Goal: Transaction & Acquisition: Purchase product/service

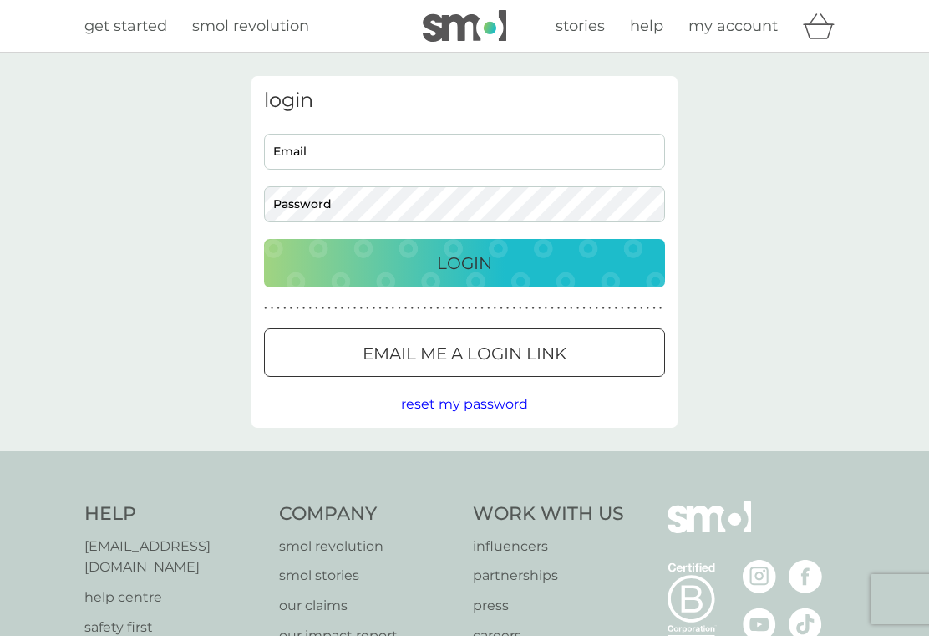
click at [333, 158] on input "Email" at bounding box center [464, 152] width 401 height 36
type input "[EMAIL_ADDRESS][DOMAIN_NAME]"
click at [477, 273] on p "Login" at bounding box center [464, 263] width 55 height 27
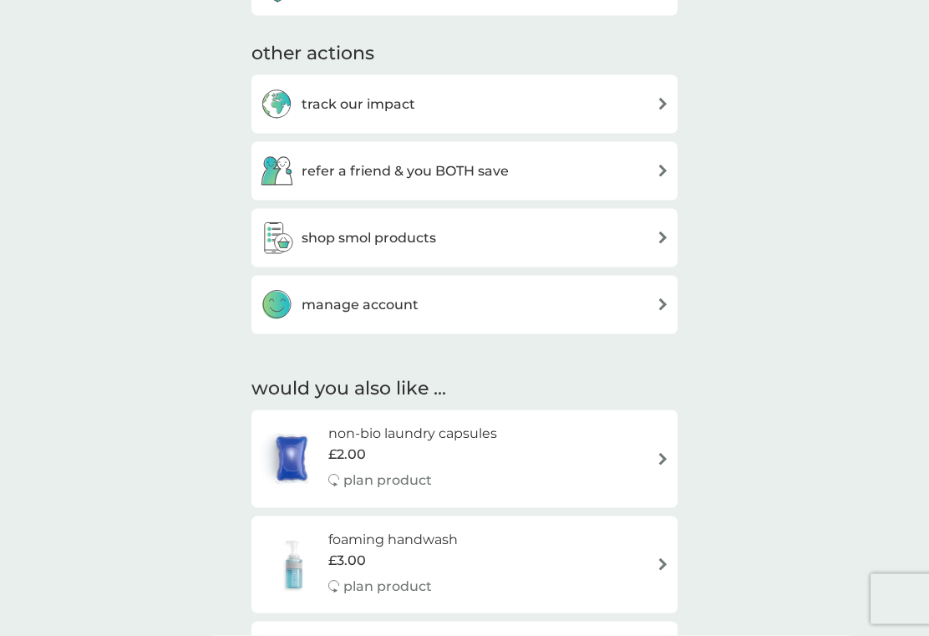
scroll to position [550, 0]
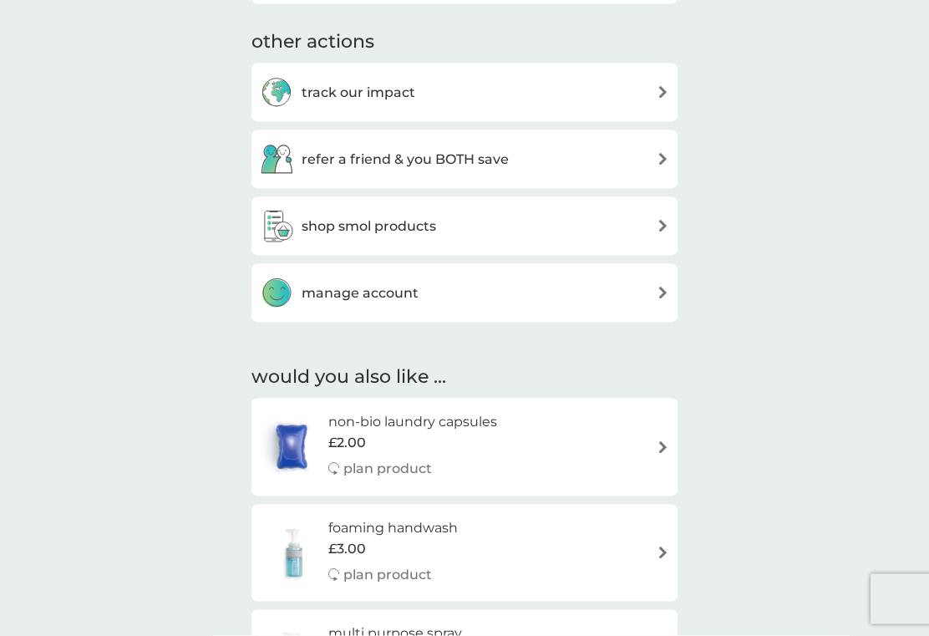
click at [646, 222] on div "shop smol products" at bounding box center [464, 226] width 409 height 33
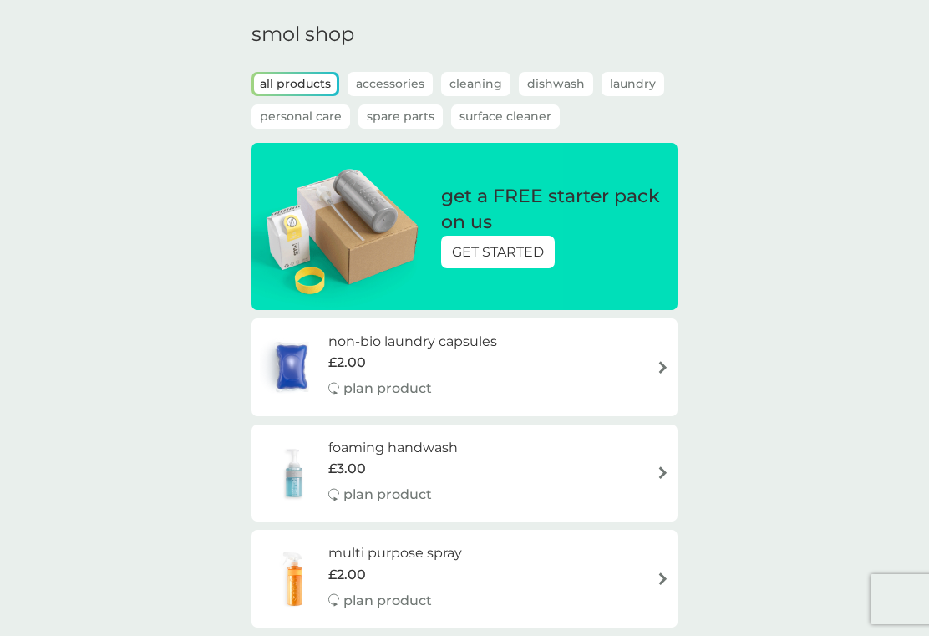
scroll to position [51, 0]
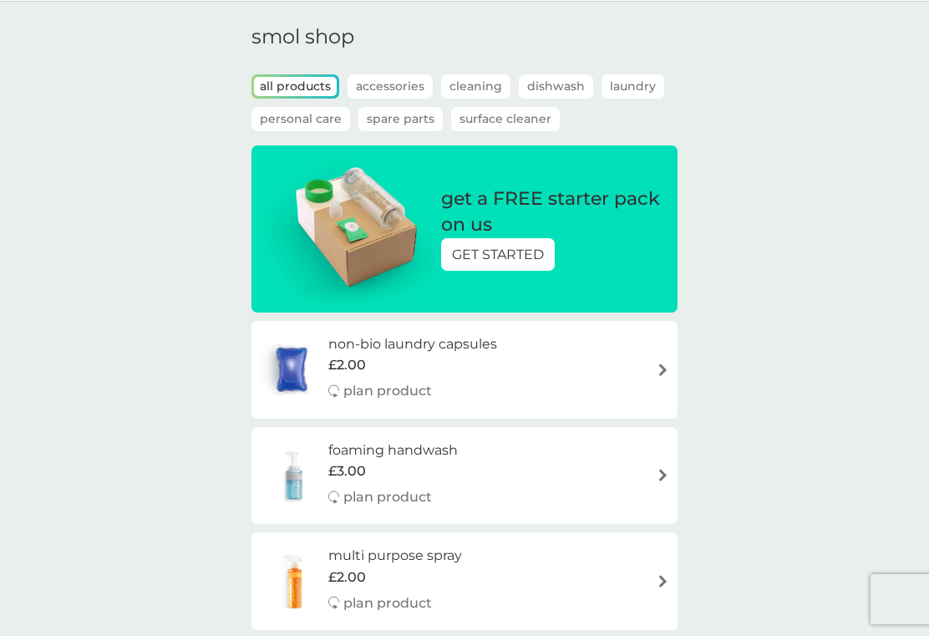
click at [536, 253] on p "GET STARTED" at bounding box center [498, 255] width 92 height 22
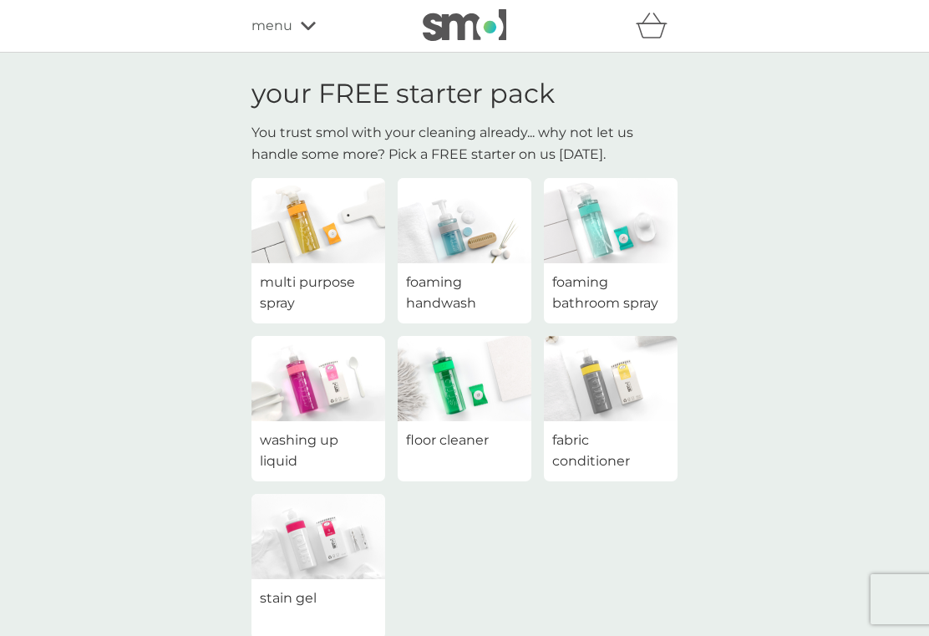
click at [316, 28] on div "menu" at bounding box center [322, 26] width 142 height 22
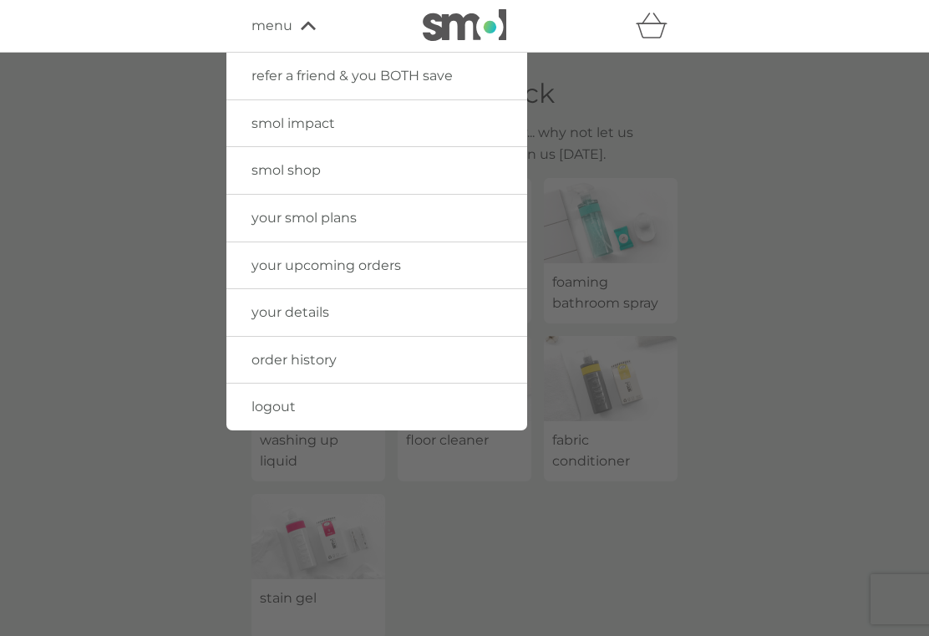
click at [363, 173] on link "smol shop" at bounding box center [376, 170] width 301 height 47
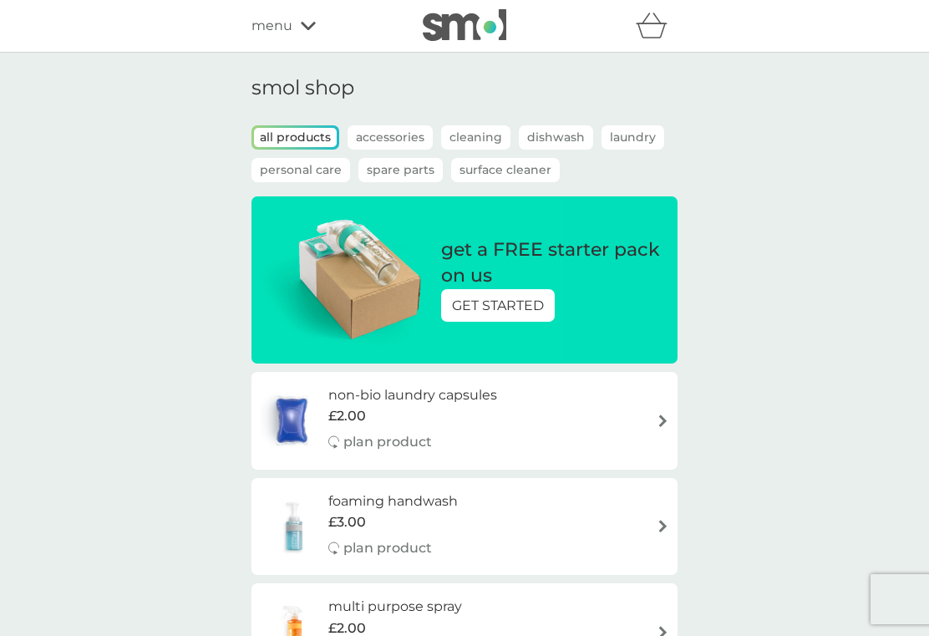
click at [668, 134] on div "all products Accessories Cleaning Dishwash Laundry Personal Care Spare Parts Su…" at bounding box center [464, 162] width 426 height 74
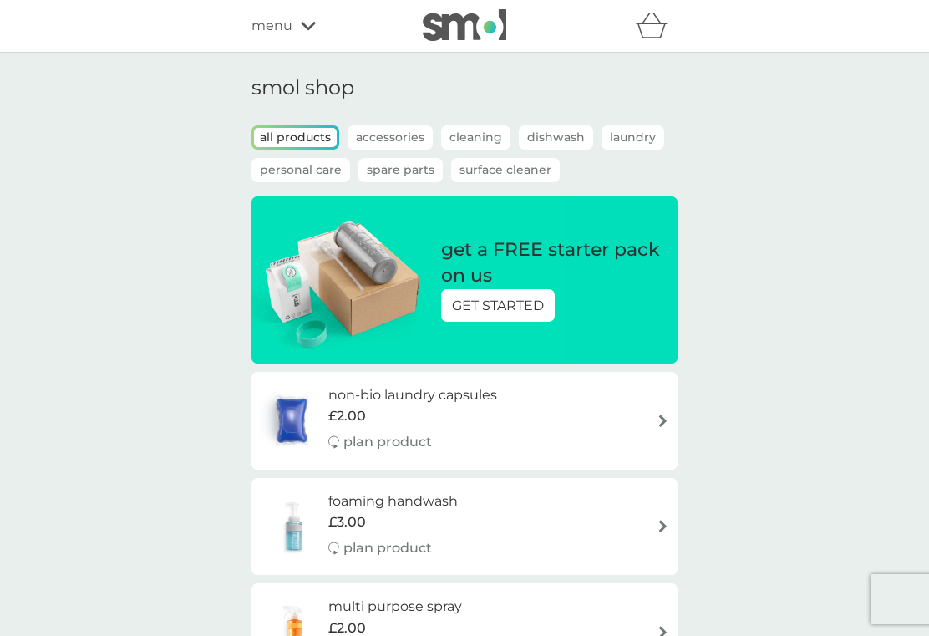
click at [626, 143] on p "Laundry" at bounding box center [632, 137] width 63 height 24
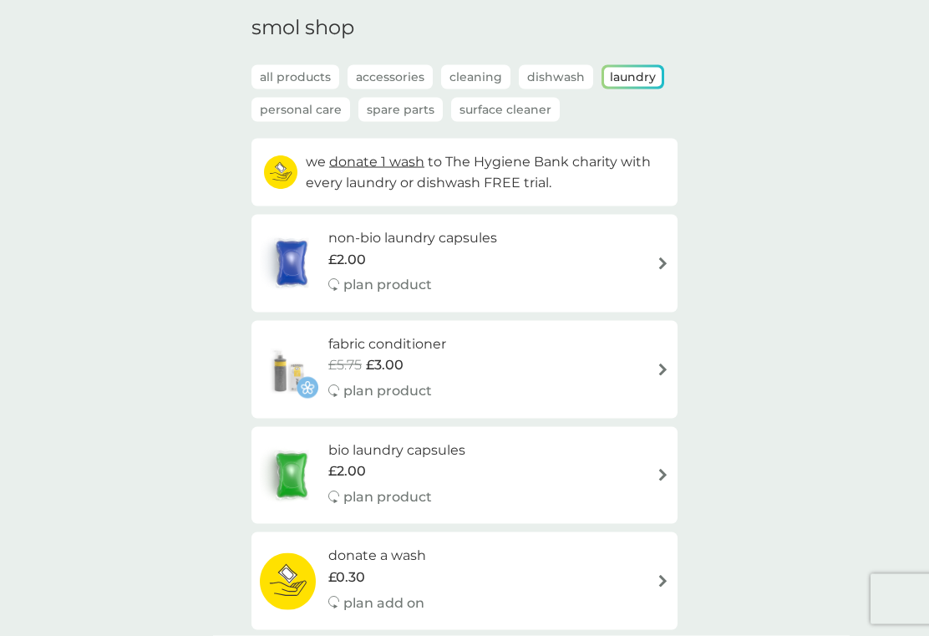
scroll to position [58, 0]
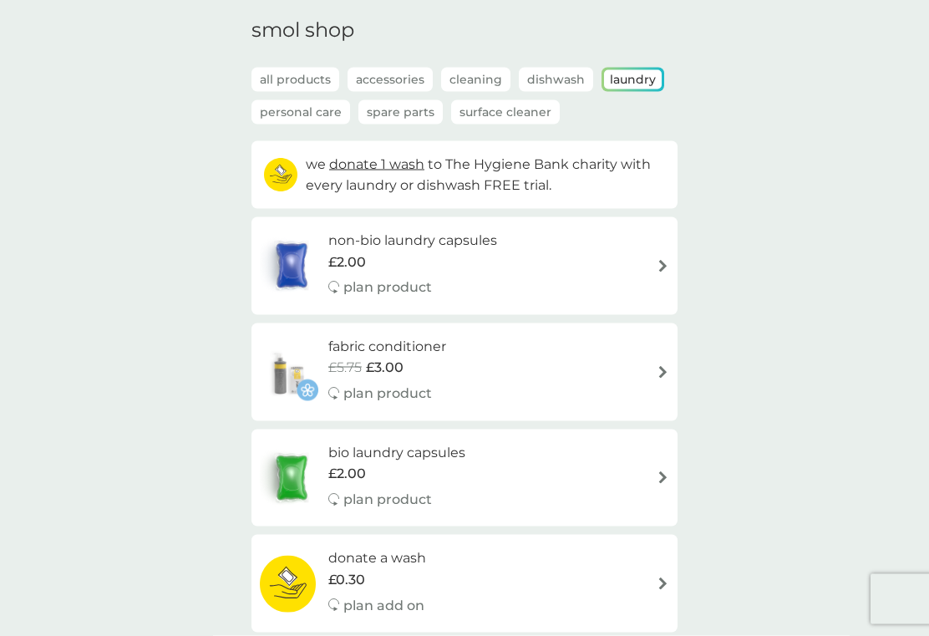
click at [303, 271] on img at bounding box center [291, 265] width 63 height 58
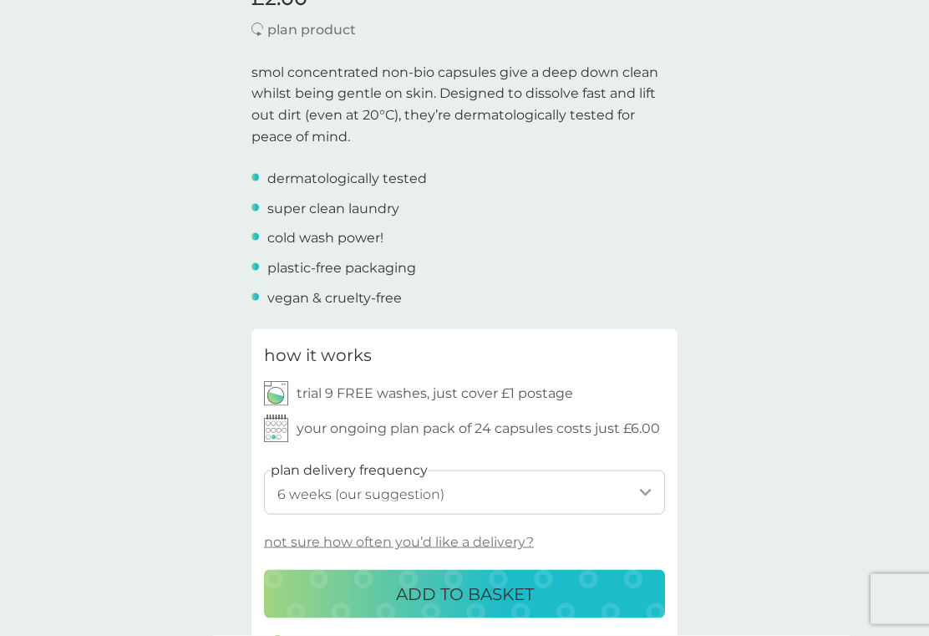
scroll to position [496, 0]
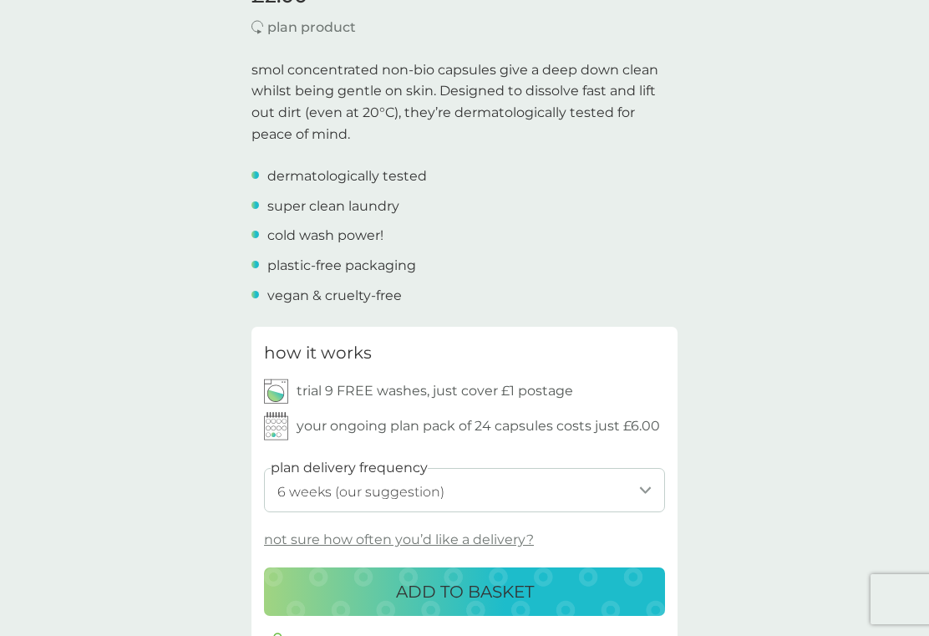
click at [640, 490] on select "1 week 2 weeks 3 weeks 4 weeks 5 weeks 6 weeks (our suggestion) 7 weeks 8 weeks…" at bounding box center [464, 490] width 401 height 44
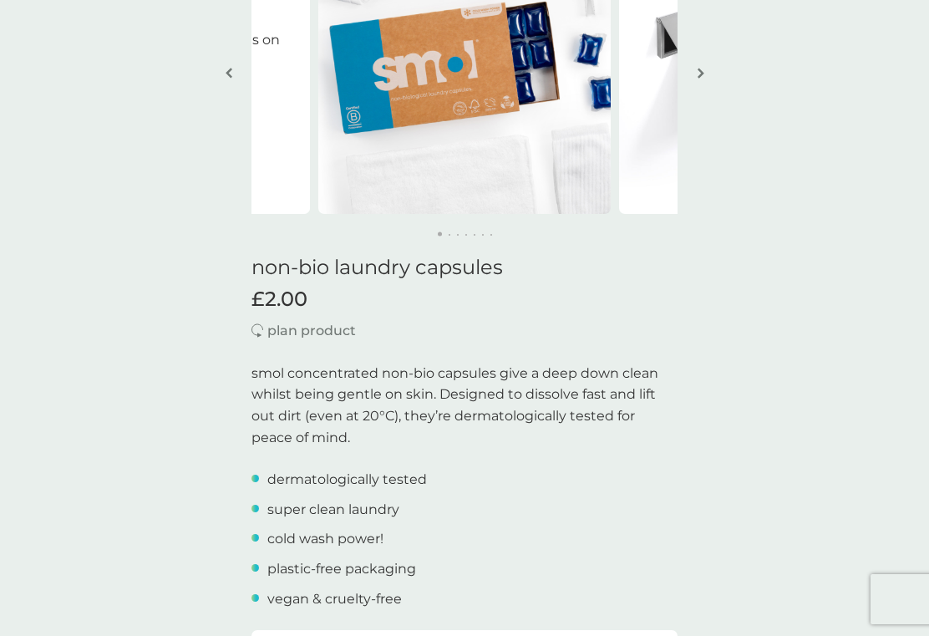
scroll to position [203, 0]
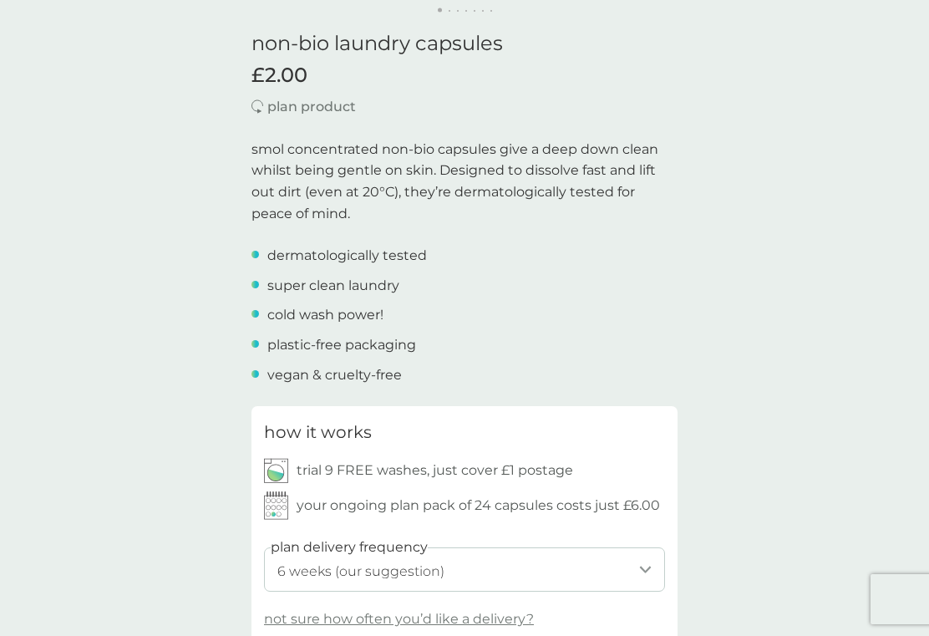
scroll to position [496, 0]
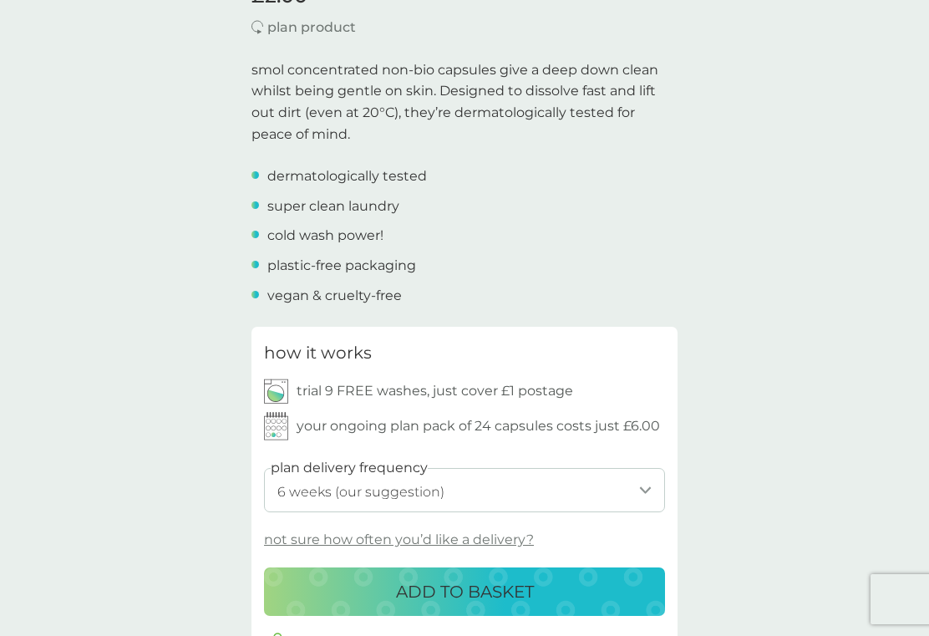
click at [364, 384] on p "trial 9 FREE washes, just cover £1 postage" at bounding box center [435, 391] width 276 height 22
click at [297, 381] on p "trial 9 FREE washes, just cover £1 postage" at bounding box center [435, 391] width 276 height 22
click at [286, 387] on img at bounding box center [276, 390] width 24 height 25
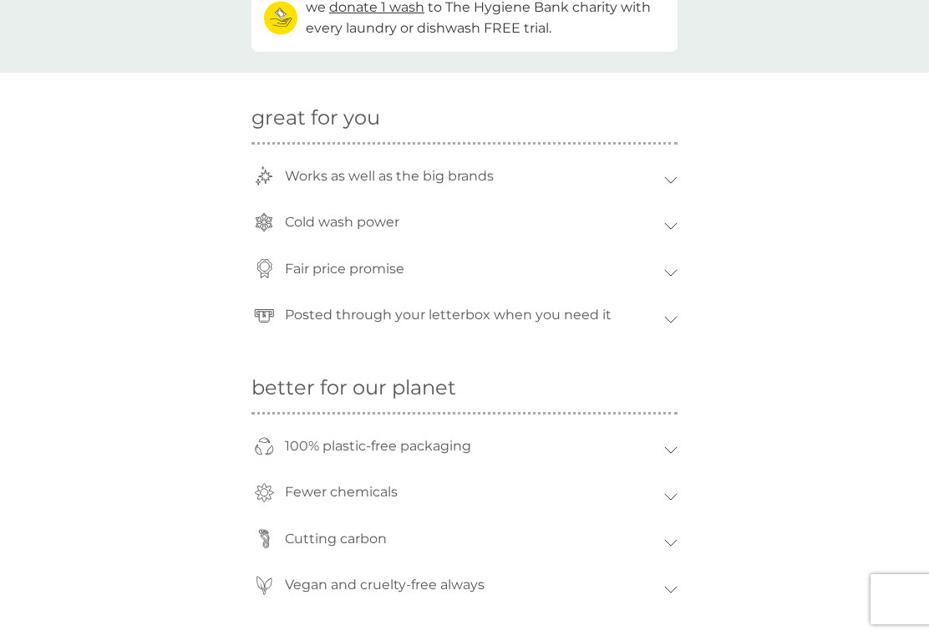
scroll to position [1201, 0]
click at [674, 316] on div "Posted through your letterbox when you need it" at bounding box center [464, 320] width 426 height 47
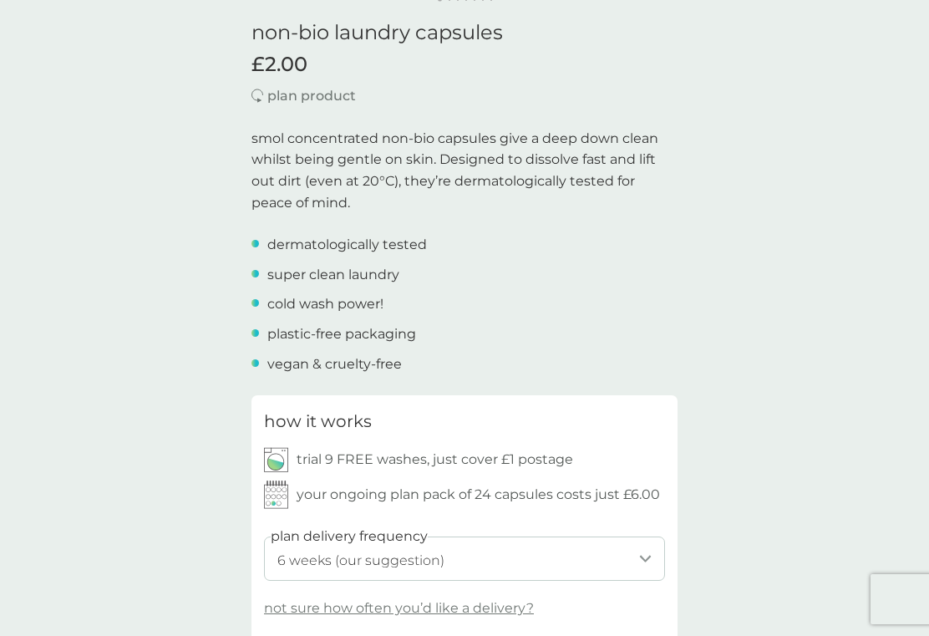
scroll to position [437, 0]
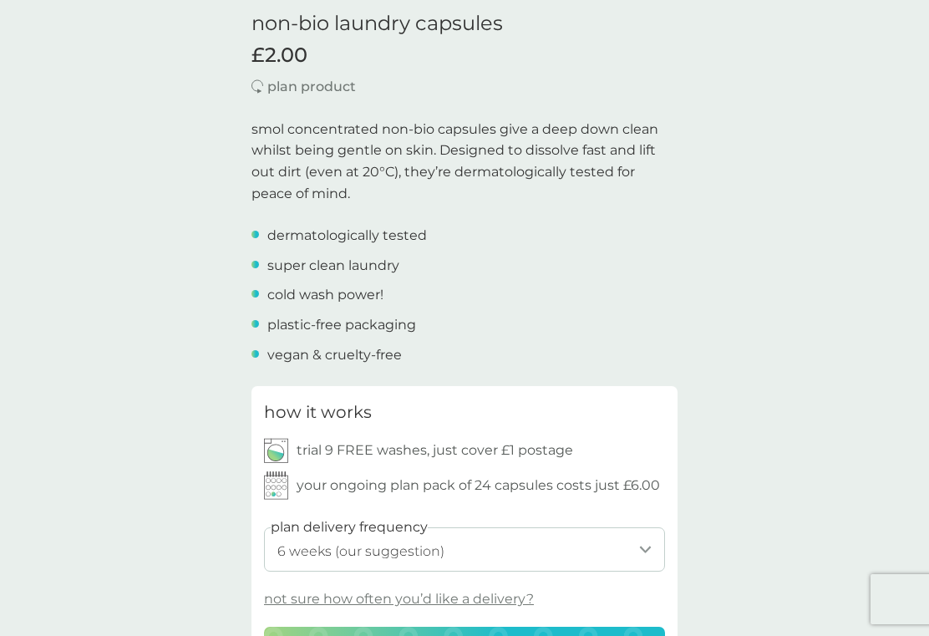
click at [646, 545] on select "1 week 2 weeks 3 weeks 4 weeks 5 weeks 6 weeks (our suggestion) 7 weeks 8 weeks…" at bounding box center [464, 549] width 401 height 44
select select "84"
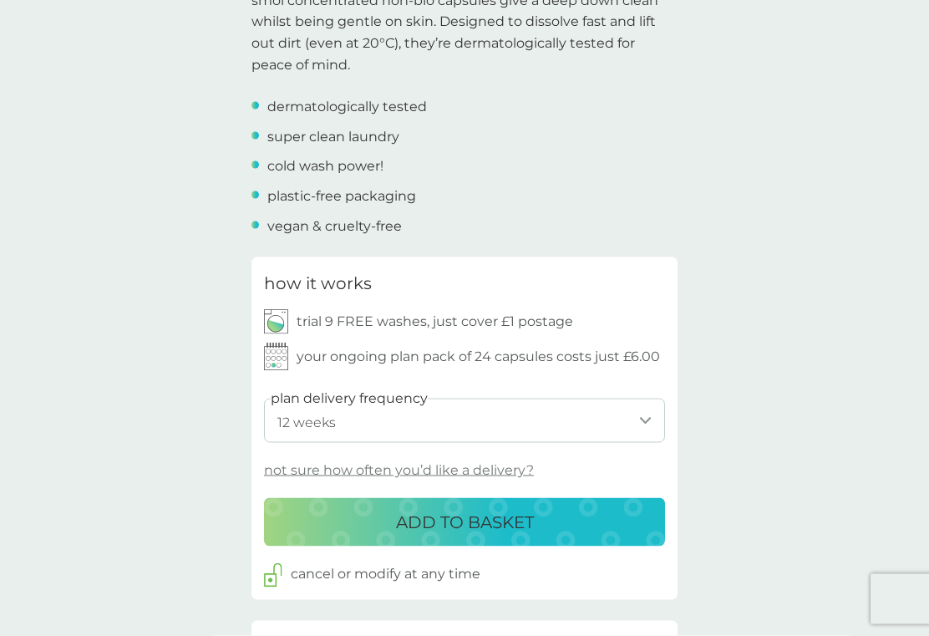
scroll to position [566, 0]
click at [498, 463] on p "not sure how often you’d like a delivery?" at bounding box center [399, 470] width 270 height 22
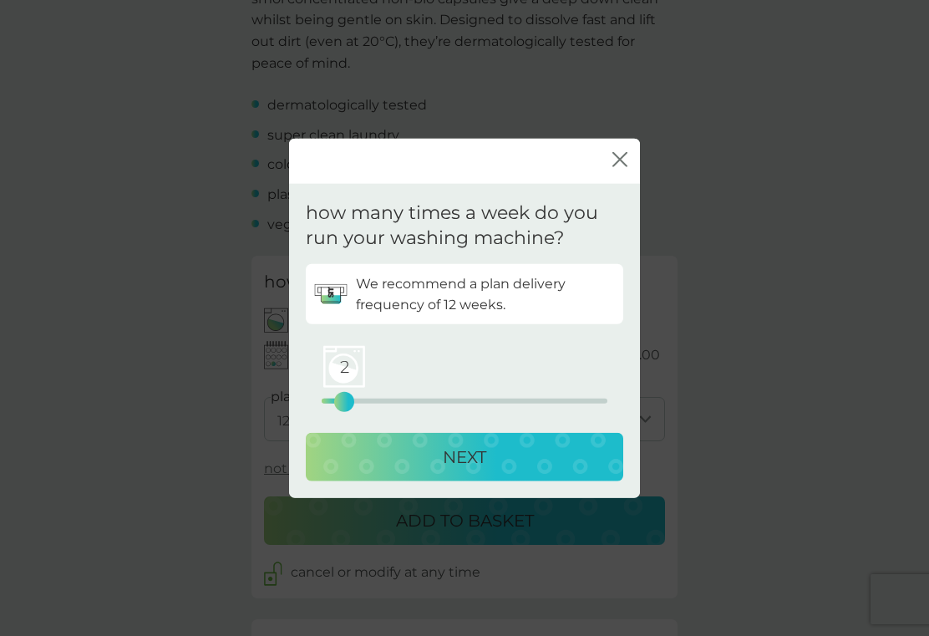
click at [418, 464] on div "NEXT" at bounding box center [464, 457] width 284 height 27
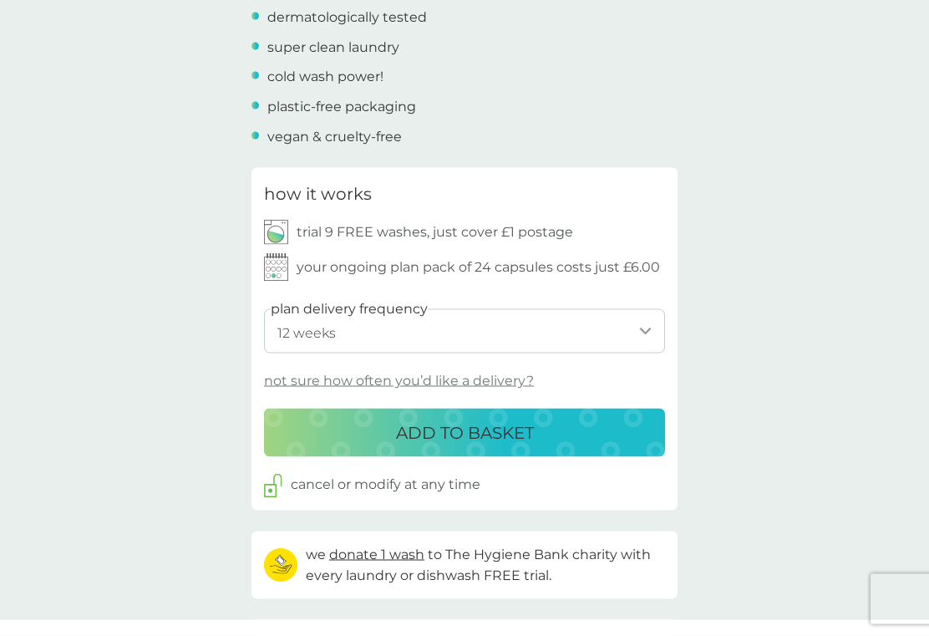
scroll to position [657, 0]
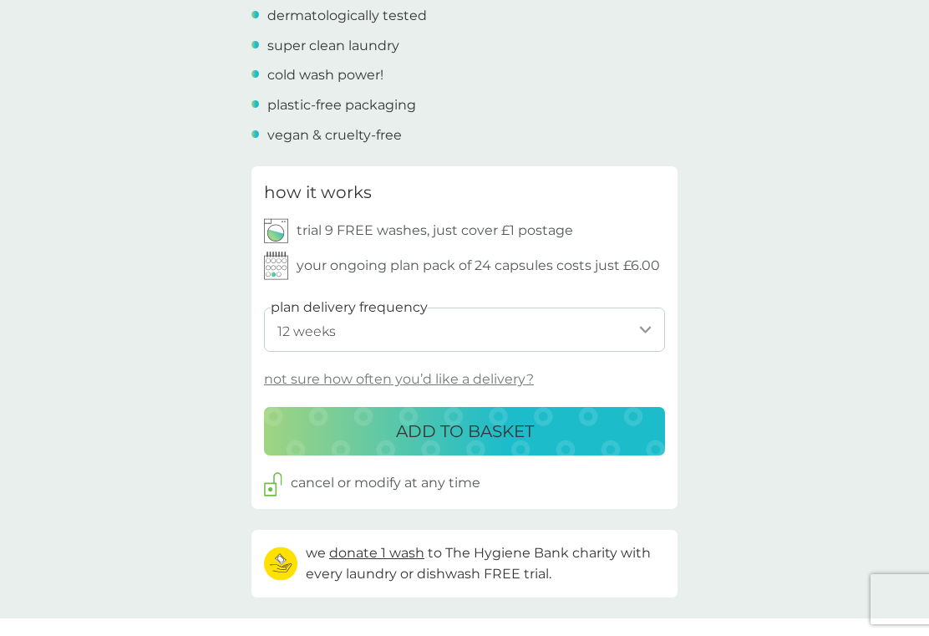
click at [476, 431] on p "ADD TO BASKET" at bounding box center [465, 431] width 138 height 27
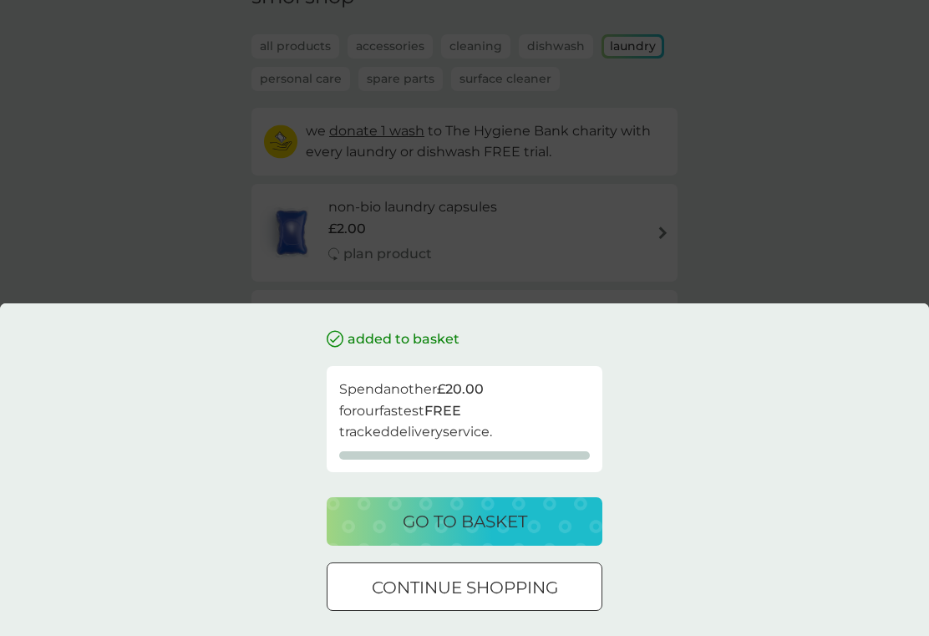
scroll to position [132, 0]
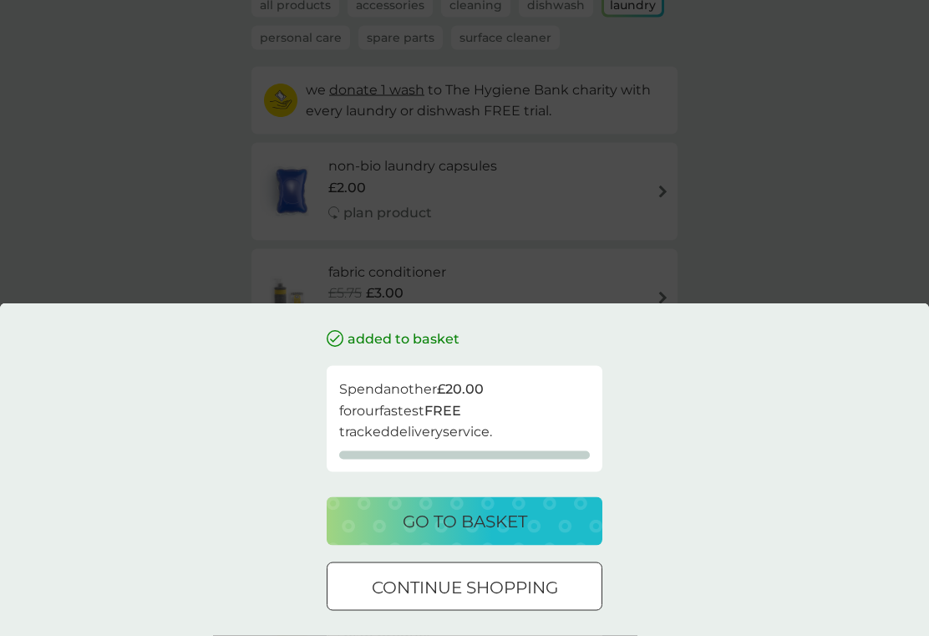
click at [569, 535] on div "go to basket" at bounding box center [464, 521] width 242 height 27
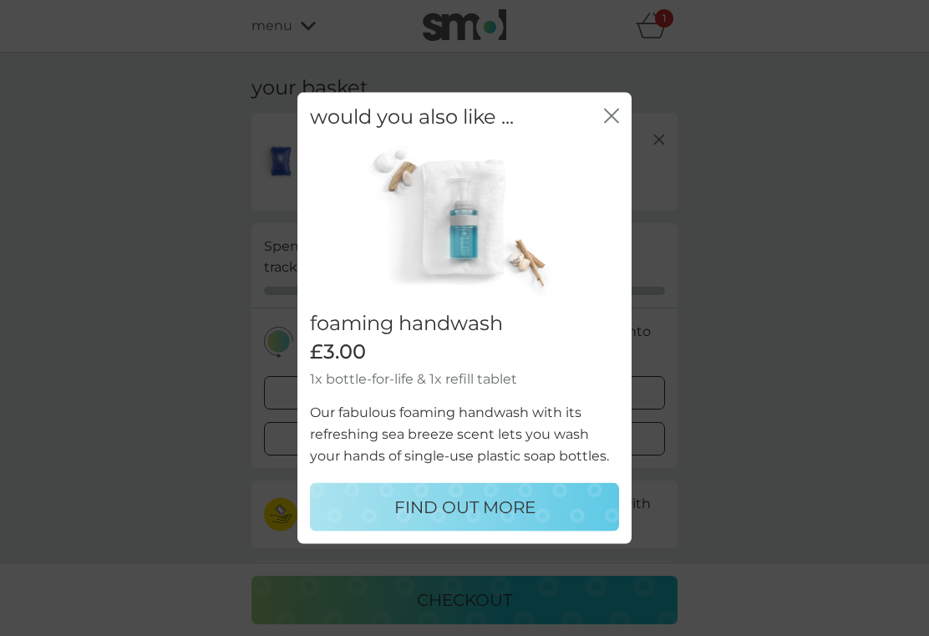
click at [616, 123] on icon "close" at bounding box center [611, 115] width 15 height 15
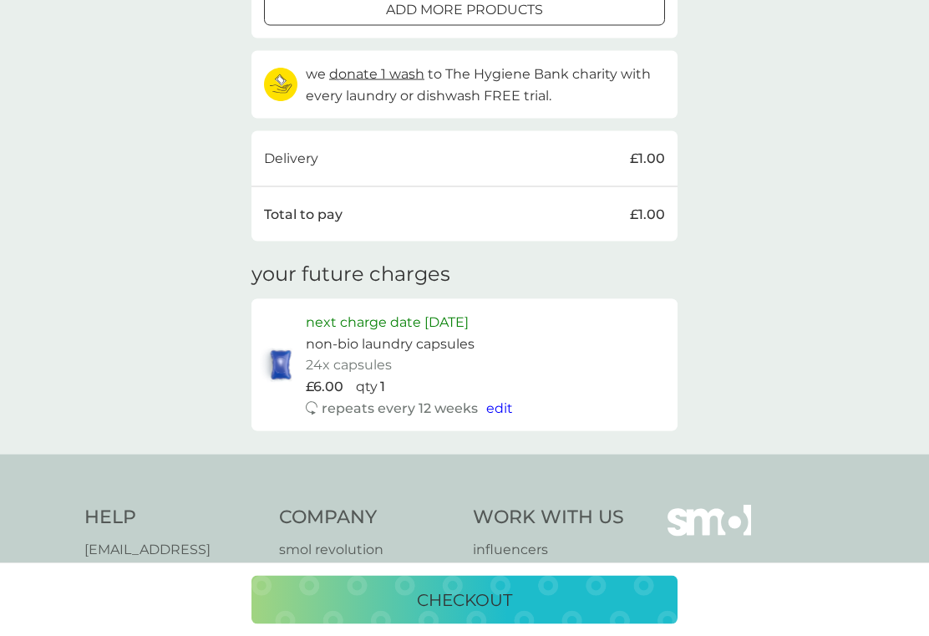
scroll to position [432, 0]
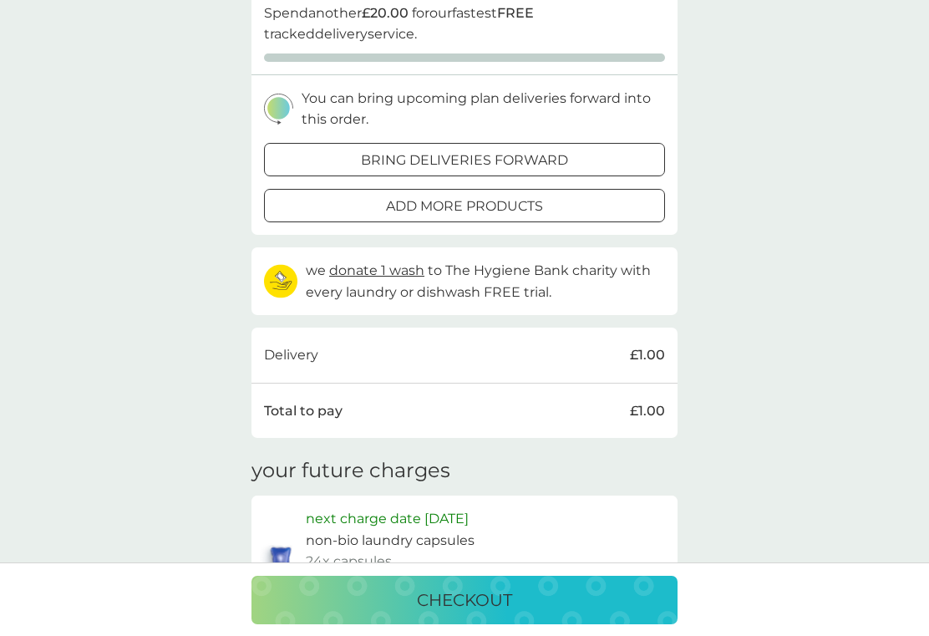
click at [874, 354] on div "your basket non-bio laundry capsules trial pack every 12 weeks @ £6.00 £2.00 FR…" at bounding box center [464, 235] width 929 height 831
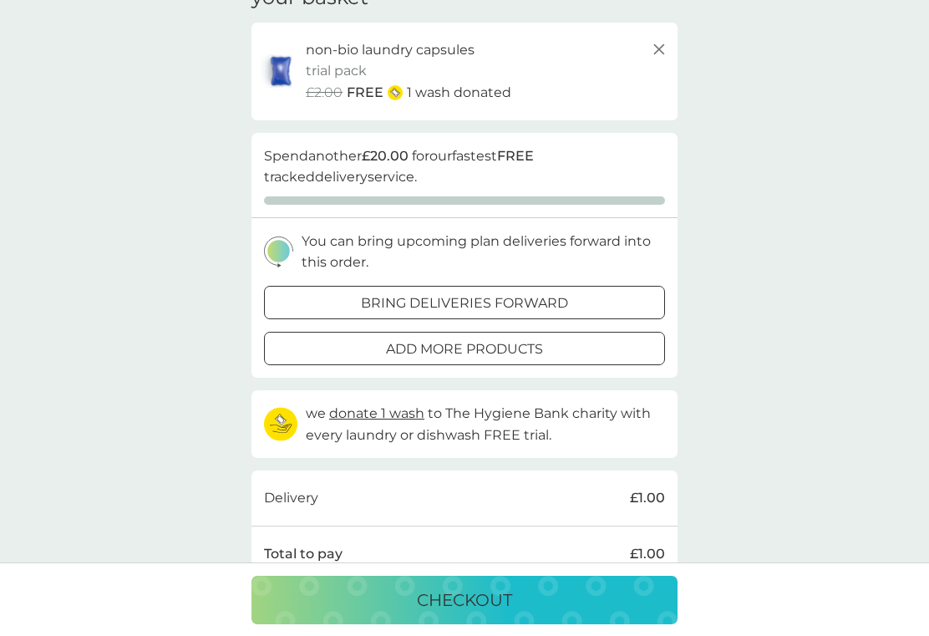
scroll to position [0, 0]
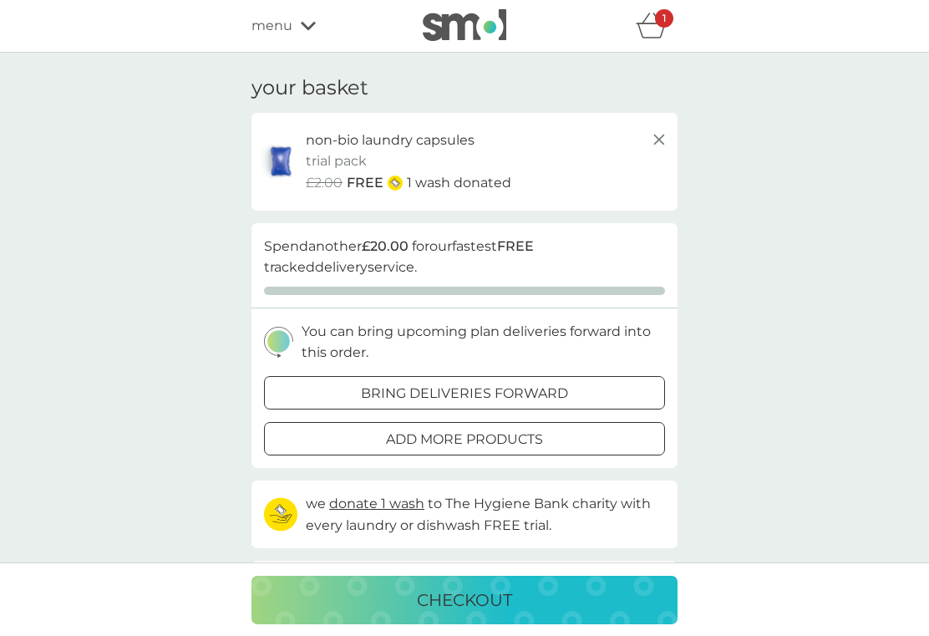
click at [659, 145] on icon at bounding box center [659, 139] width 20 height 20
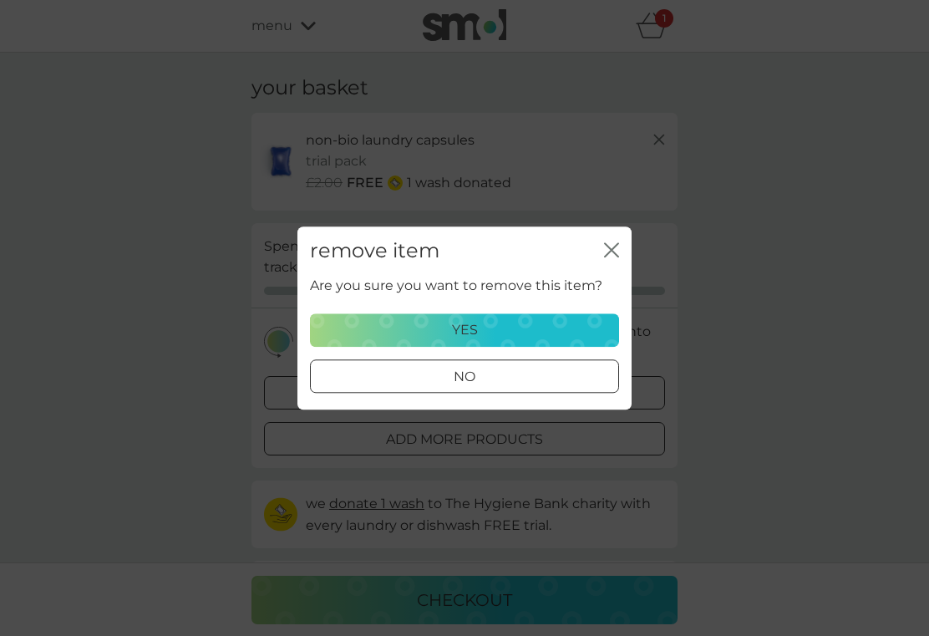
click at [646, 41] on div "remove item close Are you sure you want to remove this item? yes no" at bounding box center [464, 318] width 929 height 636
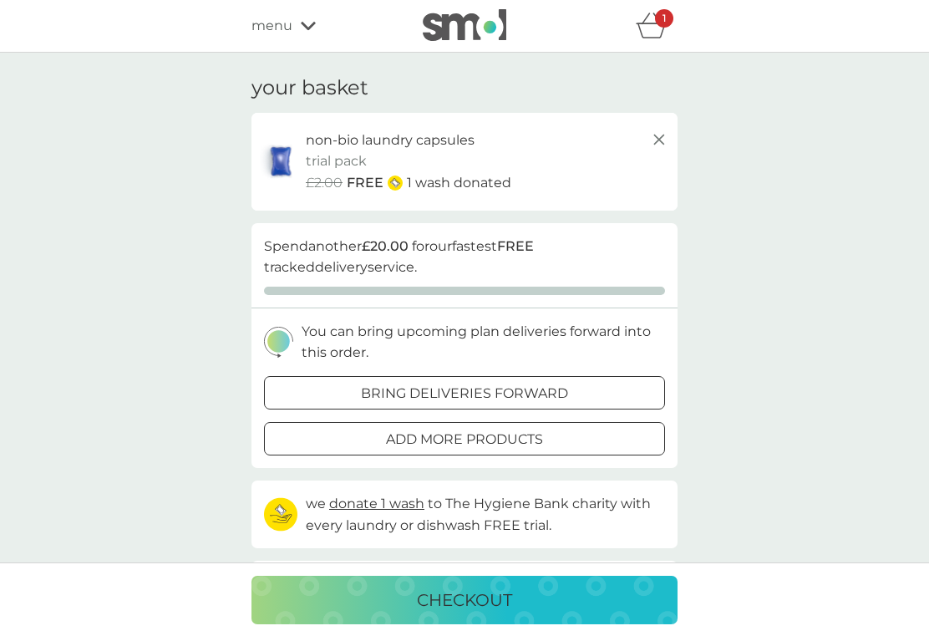
click at [668, 28] on div "1" at bounding box center [657, 25] width 42 height 33
click at [662, 32] on icon "basket" at bounding box center [652, 26] width 32 height 26
click at [342, 144] on p "non-bio laundry capsules" at bounding box center [390, 140] width 169 height 22
click at [665, 18] on p "1" at bounding box center [663, 18] width 3 height 0
click at [658, 34] on icon "basket" at bounding box center [652, 26] width 32 height 26
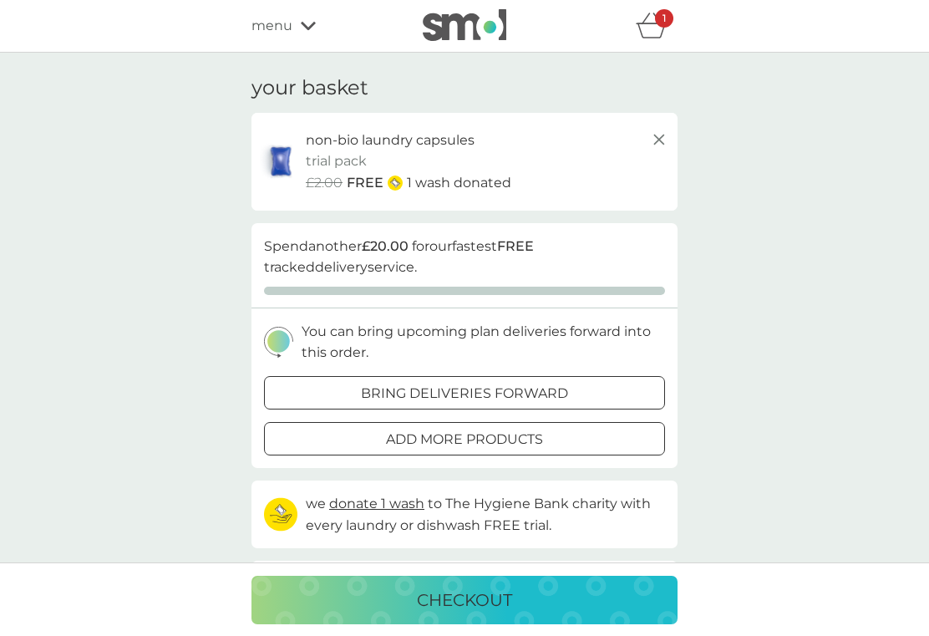
click at [655, 35] on icon "basket" at bounding box center [652, 26] width 32 height 26
click at [662, 25] on div "1" at bounding box center [664, 18] width 18 height 18
click at [655, 134] on line at bounding box center [659, 139] width 10 height 10
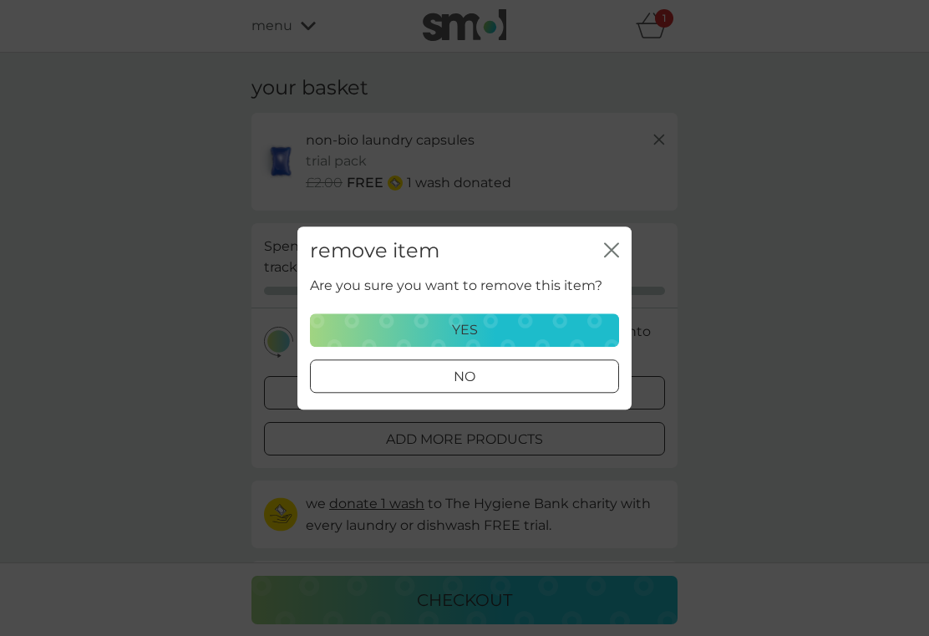
click at [612, 243] on icon "close" at bounding box center [611, 249] width 15 height 15
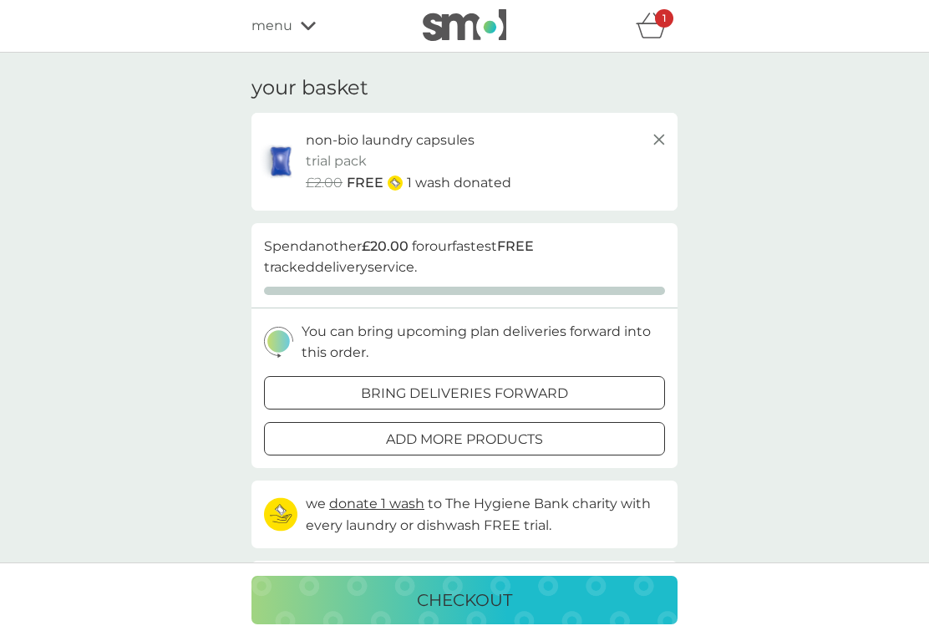
click at [662, 139] on icon at bounding box center [659, 139] width 20 height 20
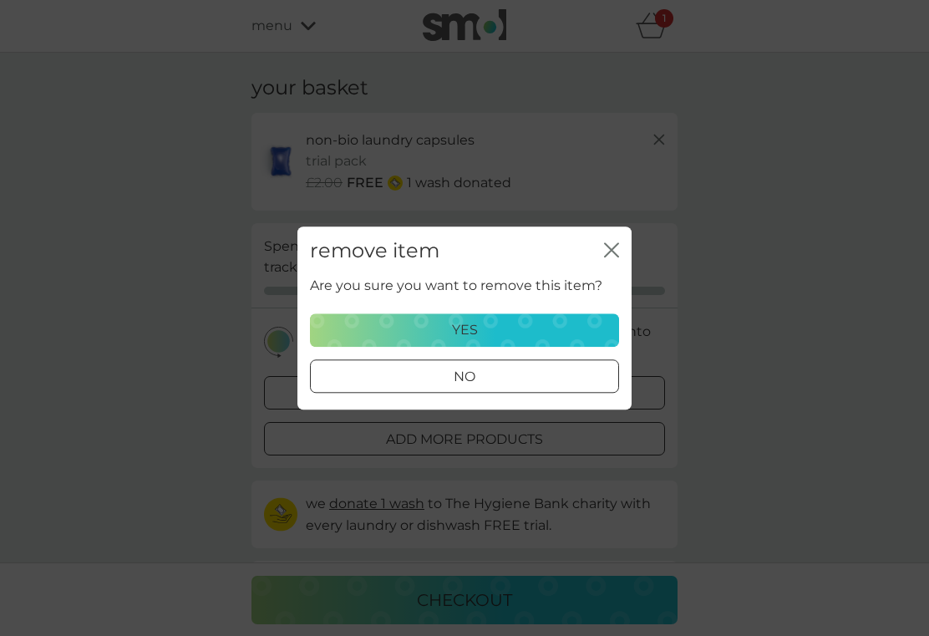
click at [489, 325] on div "yes" at bounding box center [464, 330] width 287 height 22
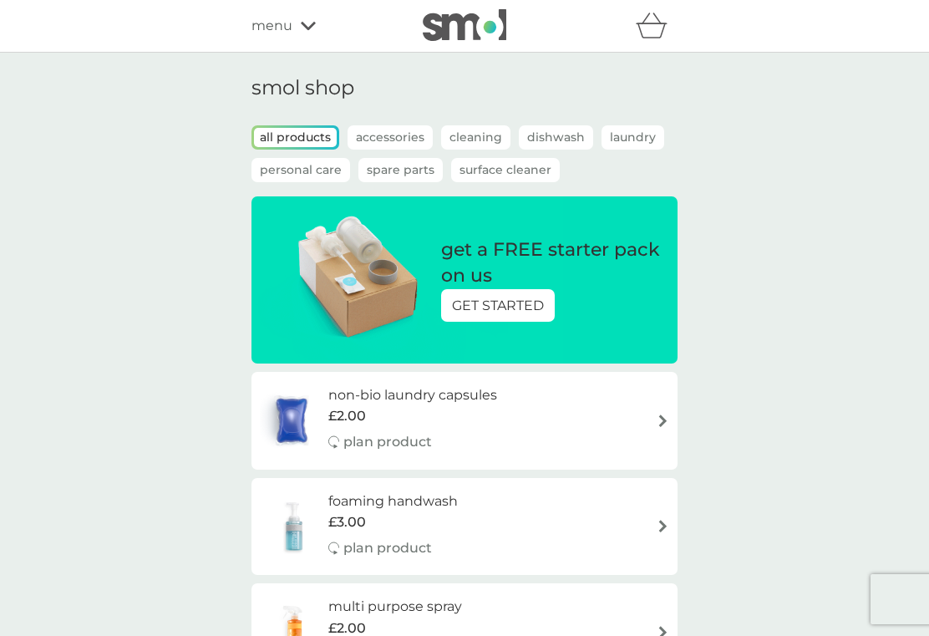
click at [312, 135] on p "all products" at bounding box center [295, 137] width 83 height 19
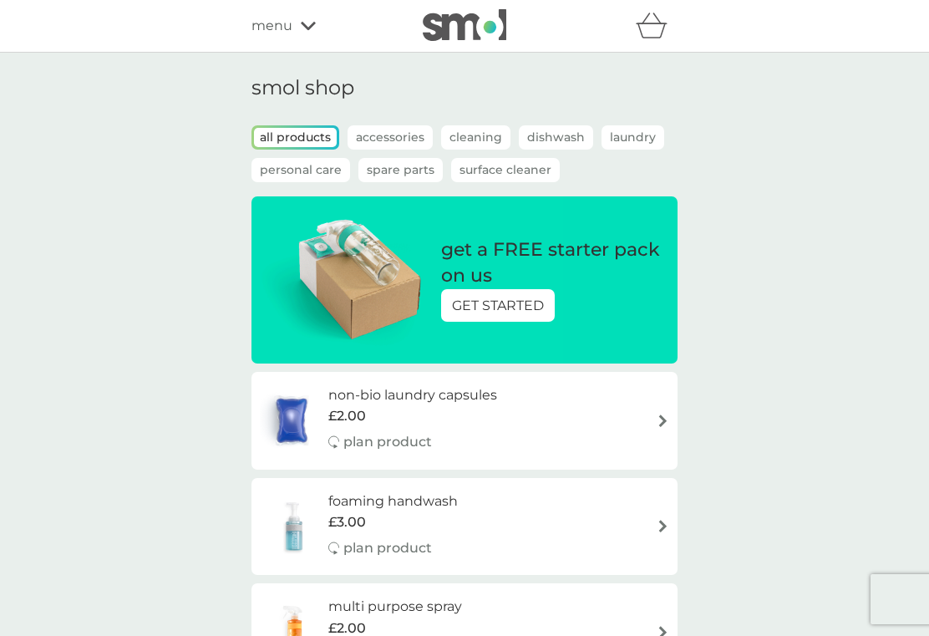
click at [279, 143] on p "all products" at bounding box center [295, 137] width 83 height 19
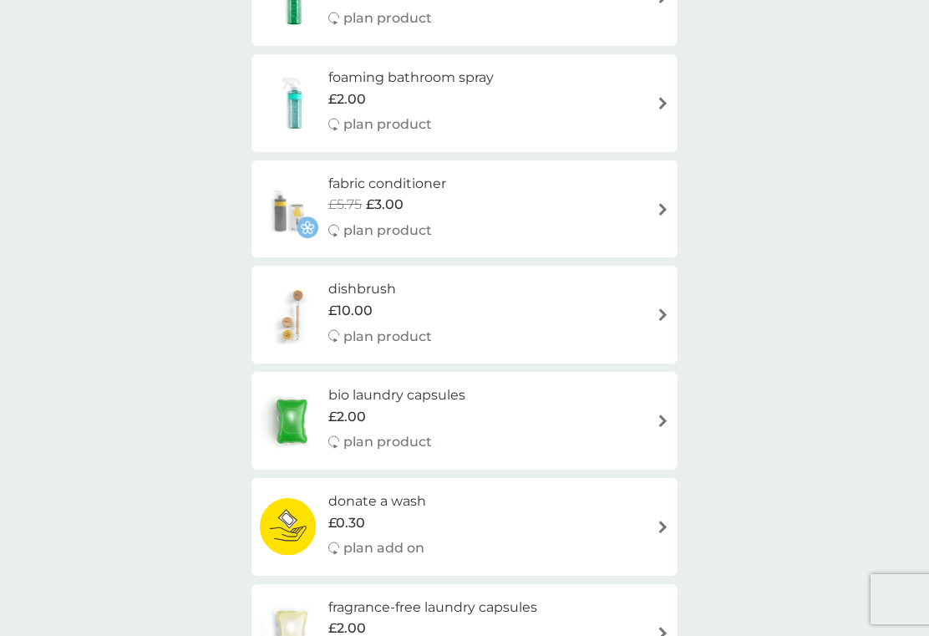
scroll to position [743, 0]
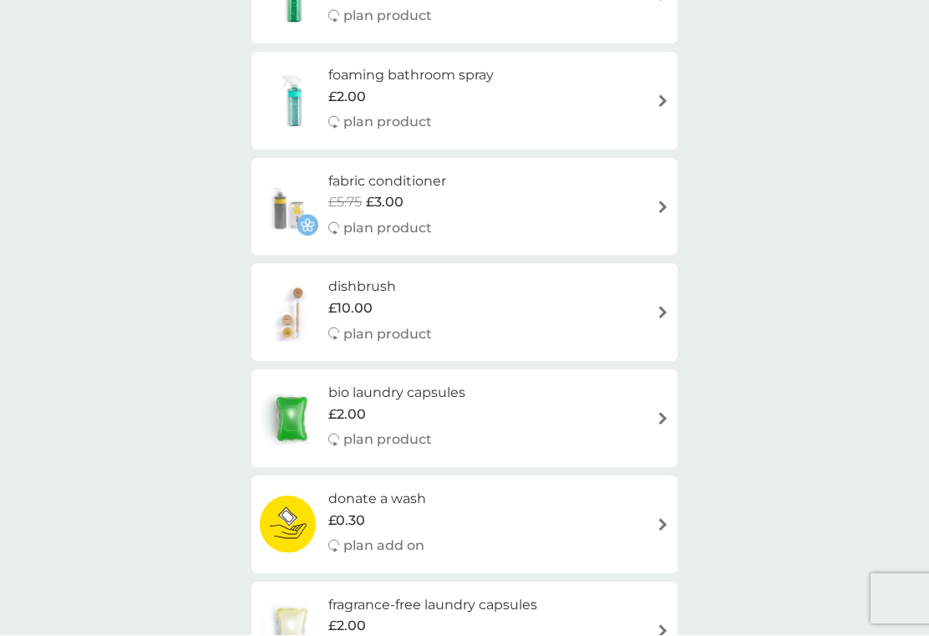
click at [656, 411] on div "bio laundry capsules £2.00 plan product" at bounding box center [464, 419] width 409 height 73
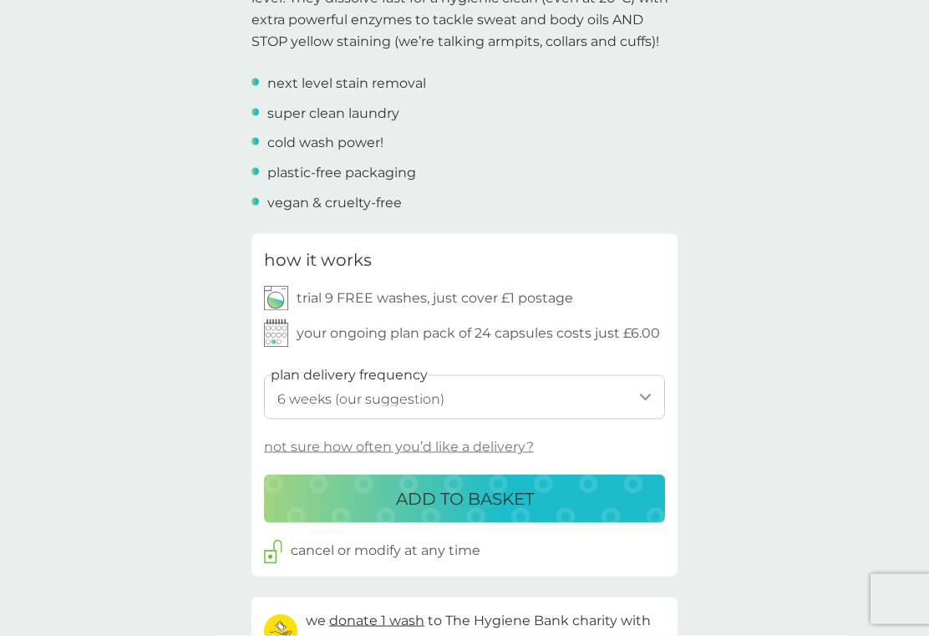
scroll to position [591, 0]
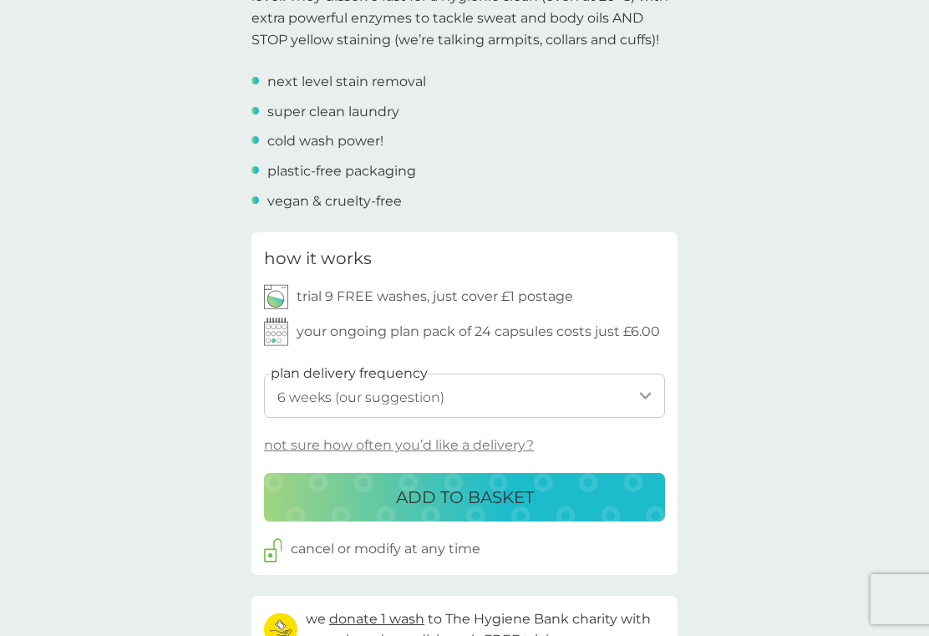
click at [645, 389] on select "1 week 2 weeks 3 weeks 4 weeks 5 weeks 6 weeks (our suggestion) 7 weeks 8 weeks…" at bounding box center [464, 395] width 401 height 44
select select "84"
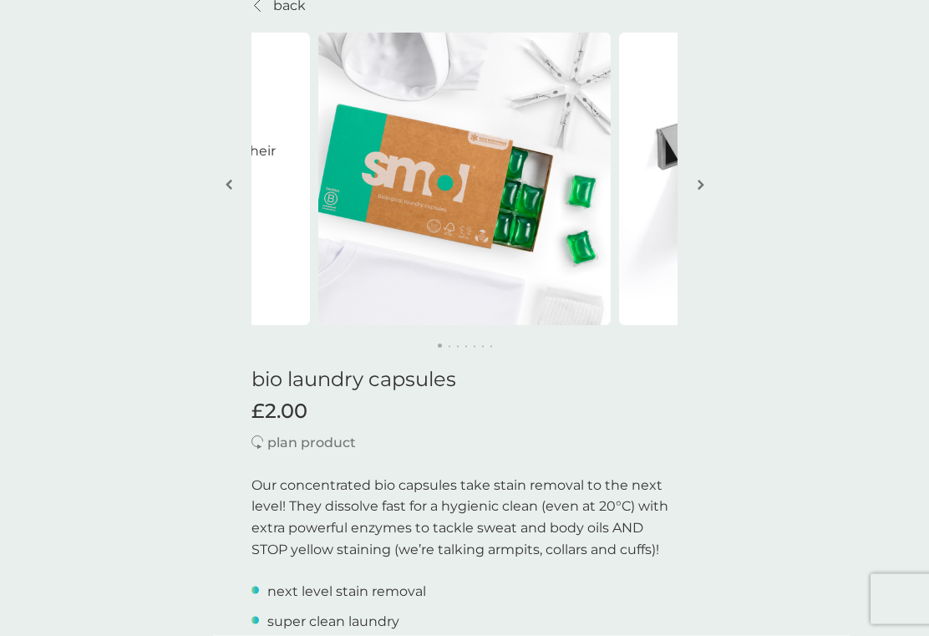
scroll to position [0, 0]
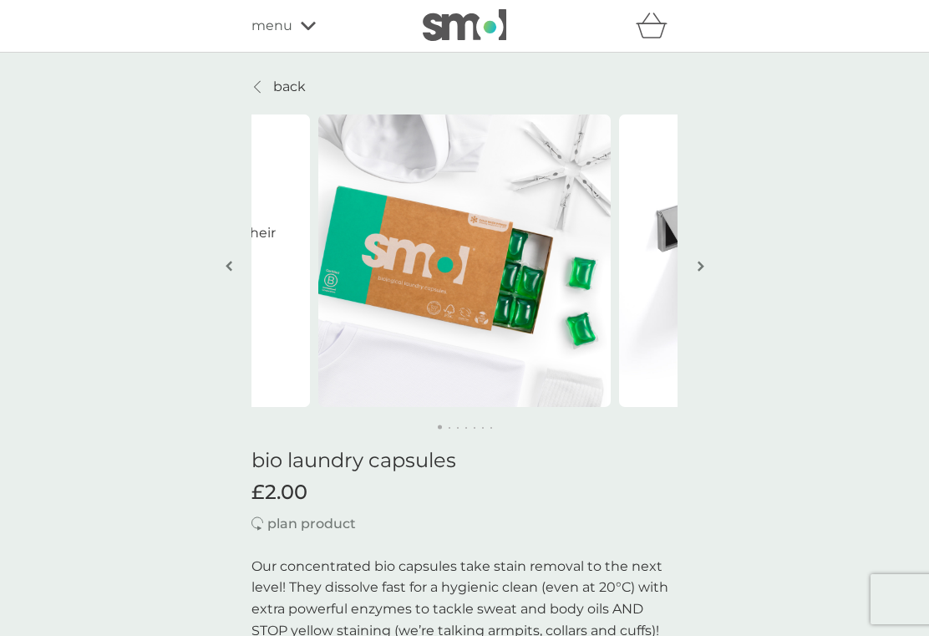
click at [696, 271] on button "button" at bounding box center [700, 268] width 13 height 84
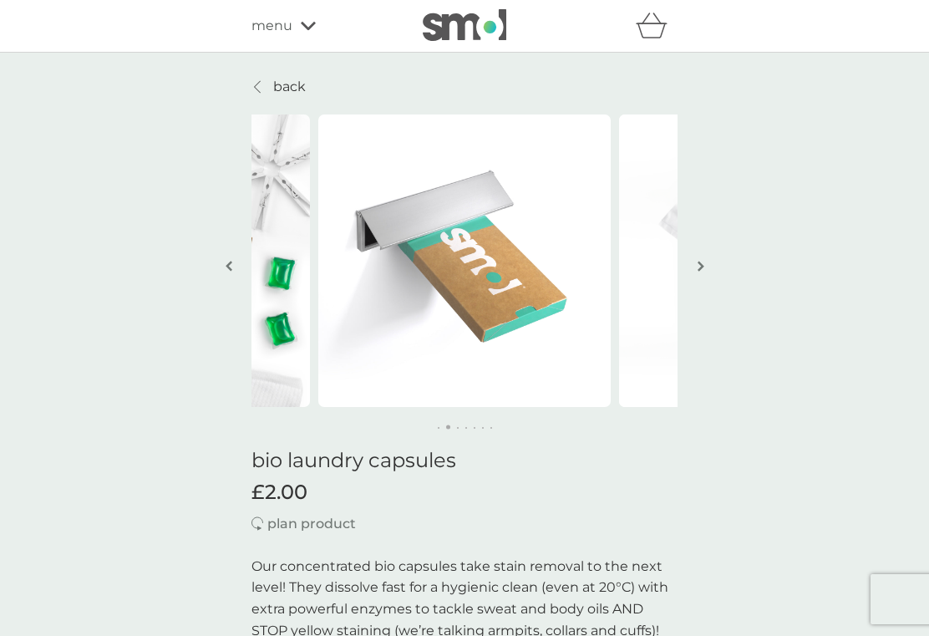
click at [694, 270] on button "button" at bounding box center [700, 268] width 13 height 84
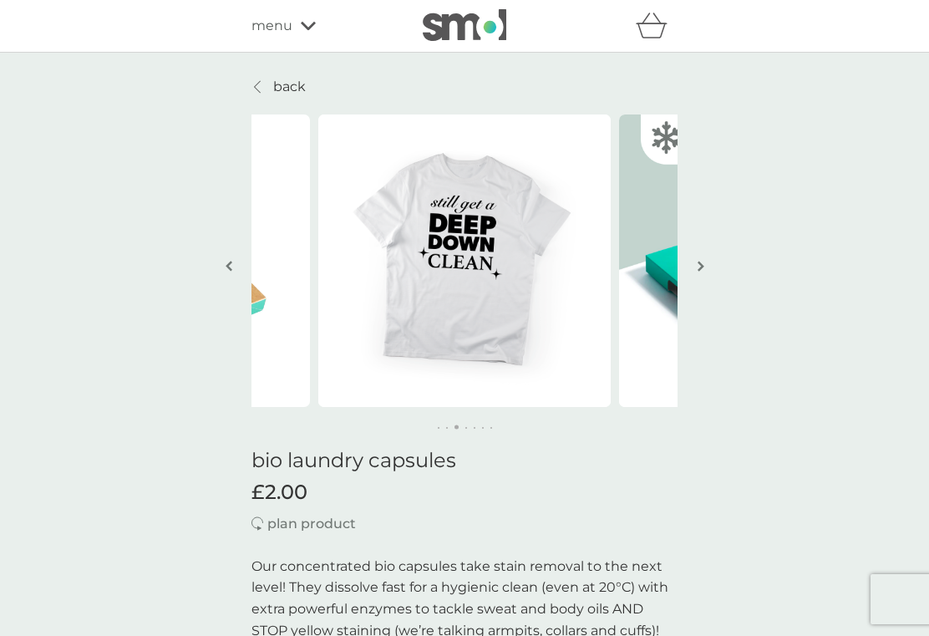
click at [698, 271] on img "button" at bounding box center [700, 266] width 7 height 13
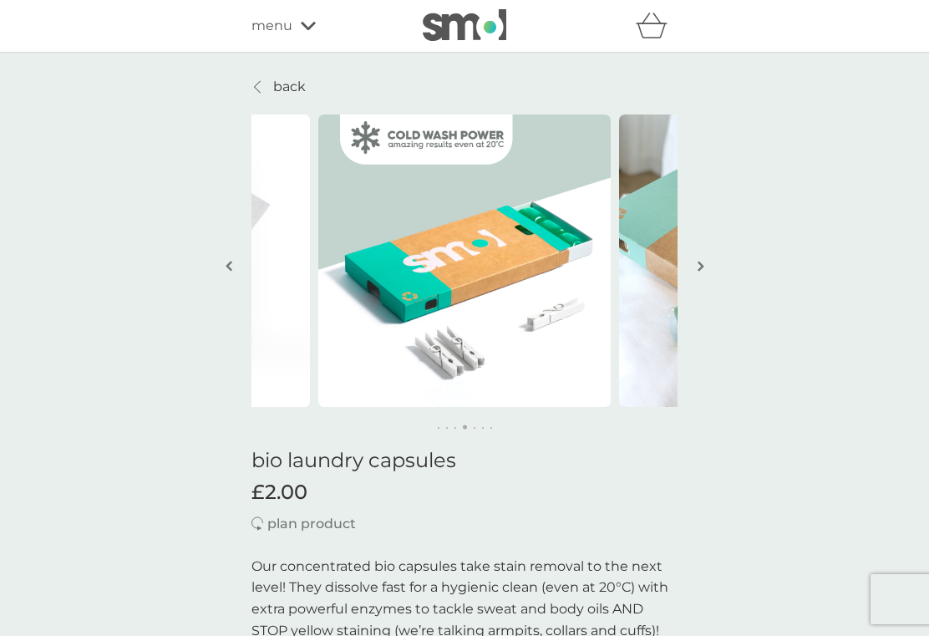
click at [697, 261] on img "button" at bounding box center [700, 266] width 7 height 13
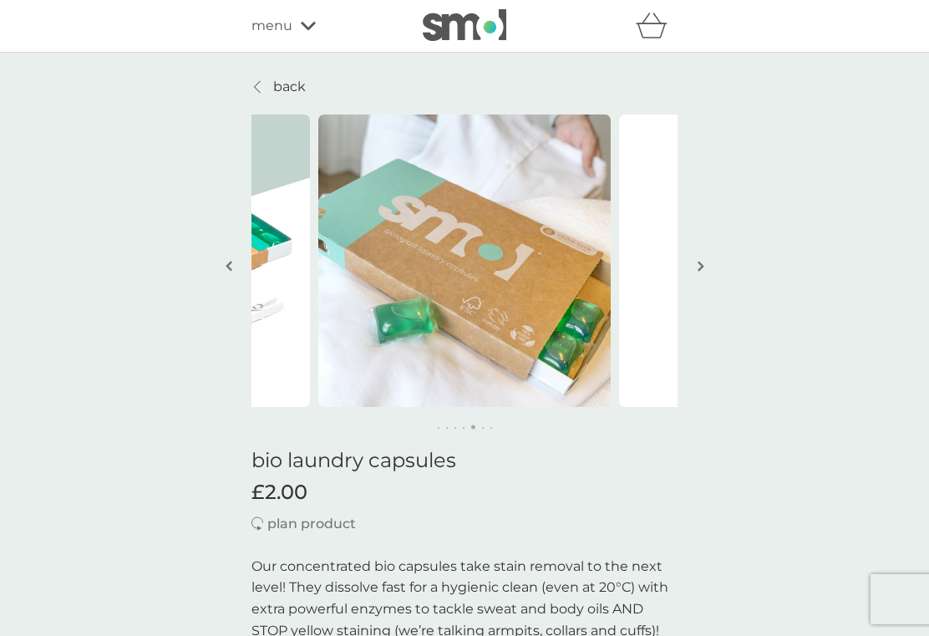
click at [697, 270] on img "button" at bounding box center [700, 266] width 7 height 13
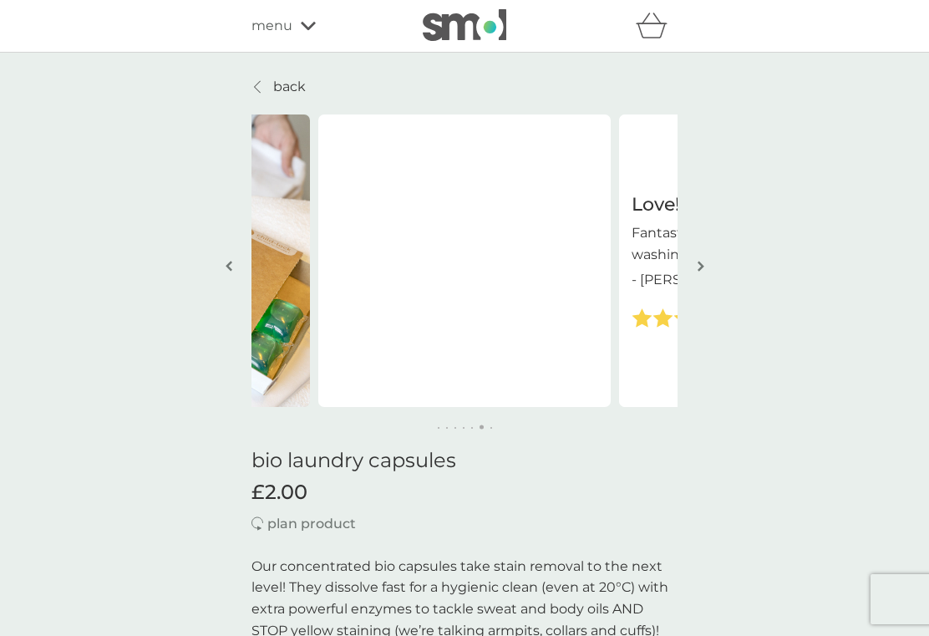
click at [705, 255] on button "button" at bounding box center [700, 268] width 13 height 84
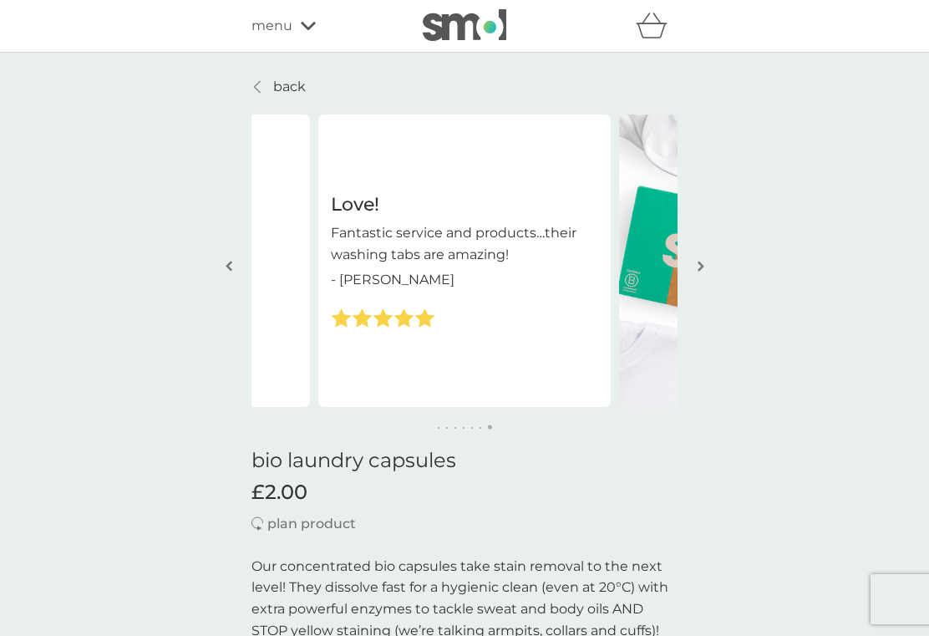
click at [698, 276] on button "button" at bounding box center [700, 268] width 13 height 84
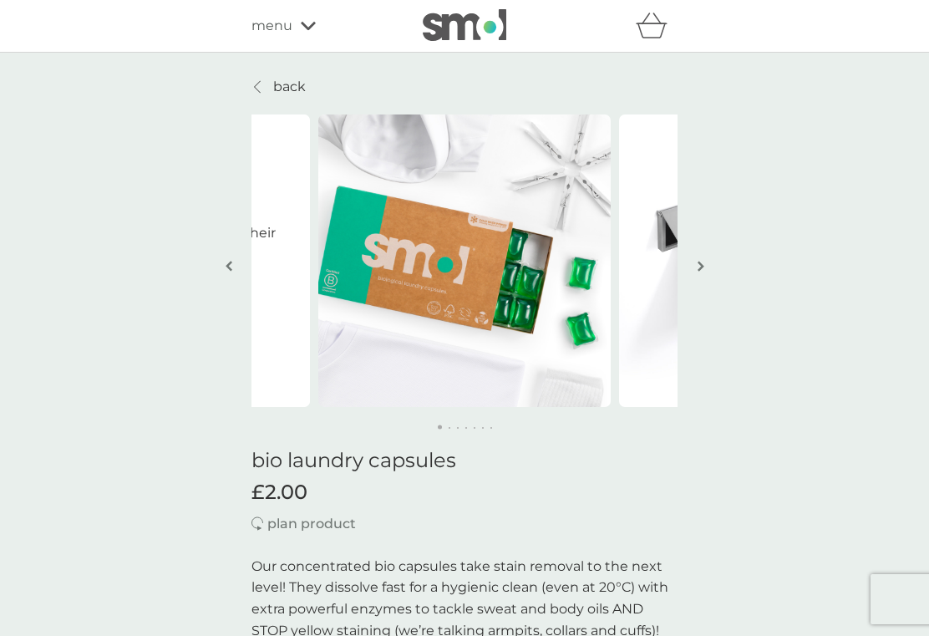
click at [700, 269] on img "button" at bounding box center [700, 266] width 7 height 13
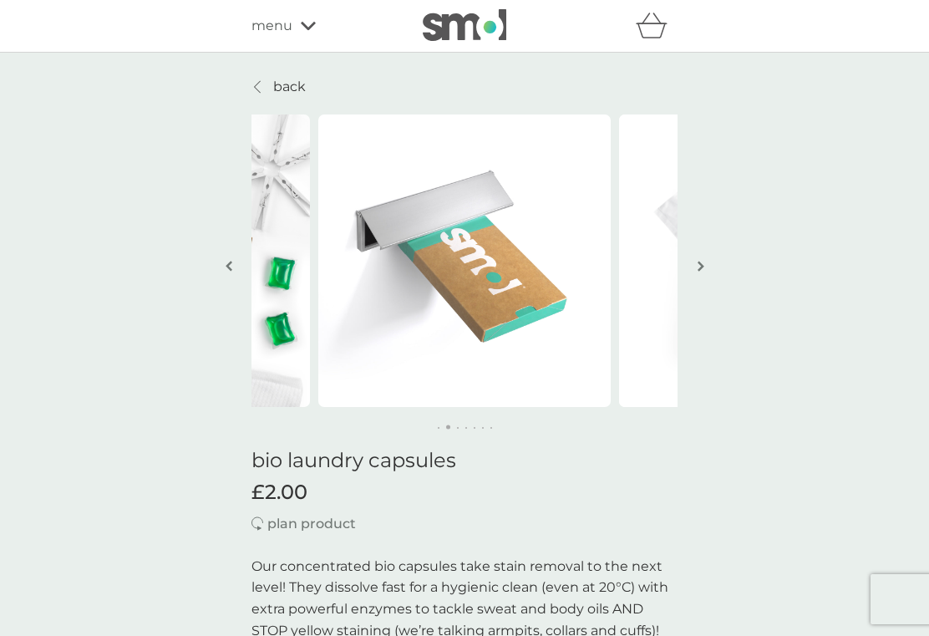
click at [700, 277] on button "button" at bounding box center [700, 268] width 13 height 84
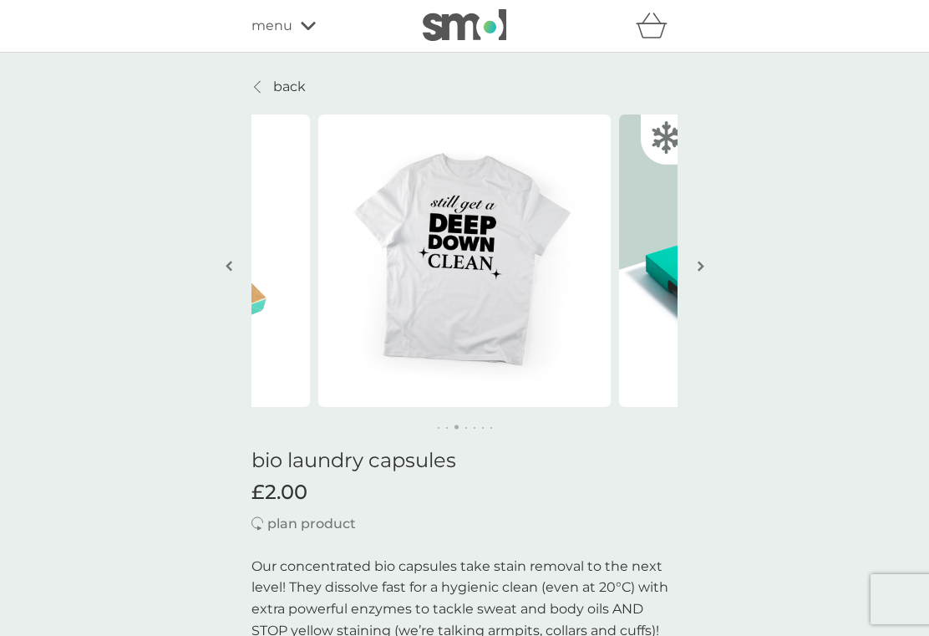
click at [313, 18] on div "menu" at bounding box center [322, 26] width 142 height 22
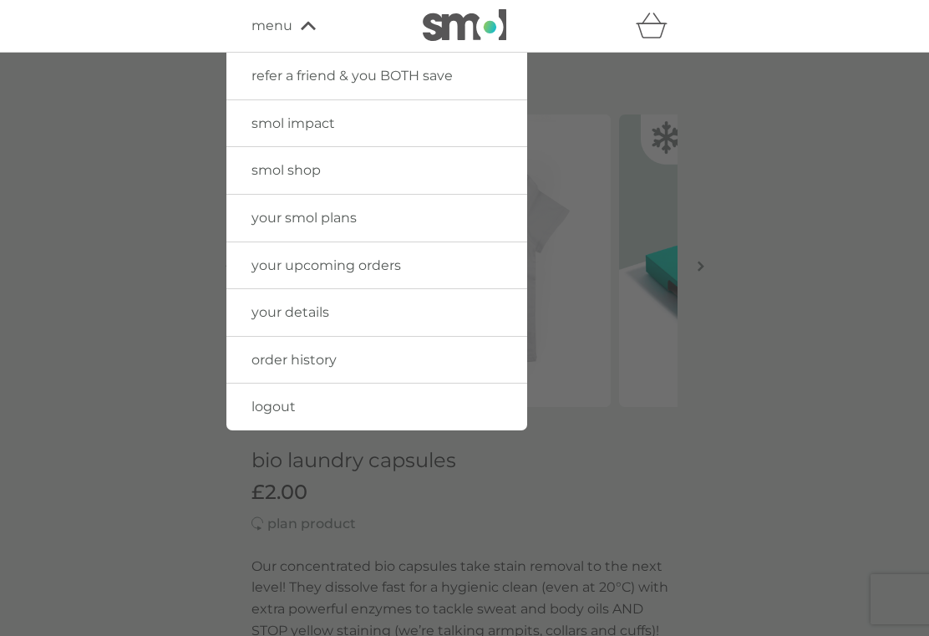
click at [342, 181] on link "smol shop" at bounding box center [376, 170] width 301 height 47
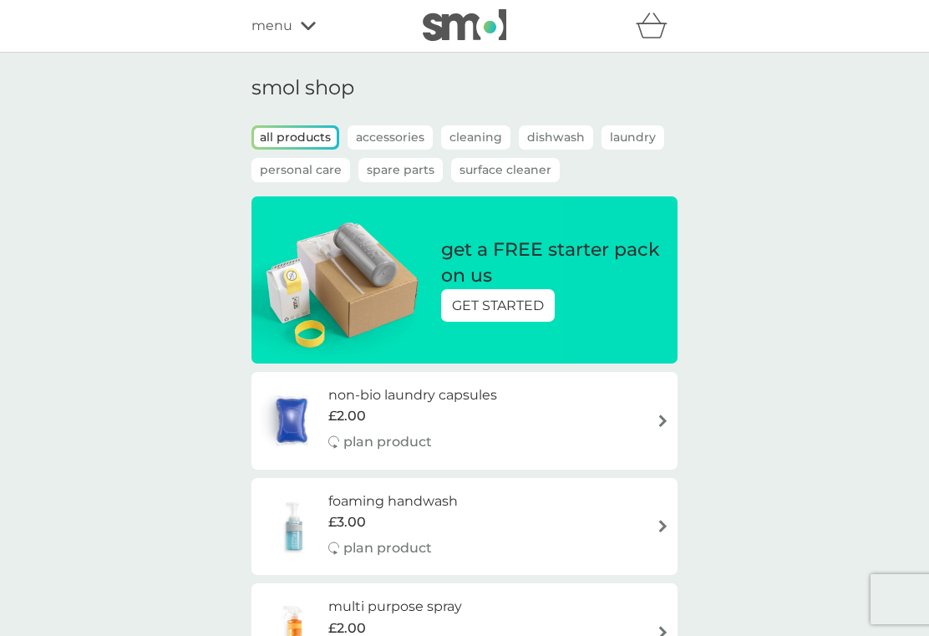
click at [621, 145] on p "Laundry" at bounding box center [632, 137] width 63 height 24
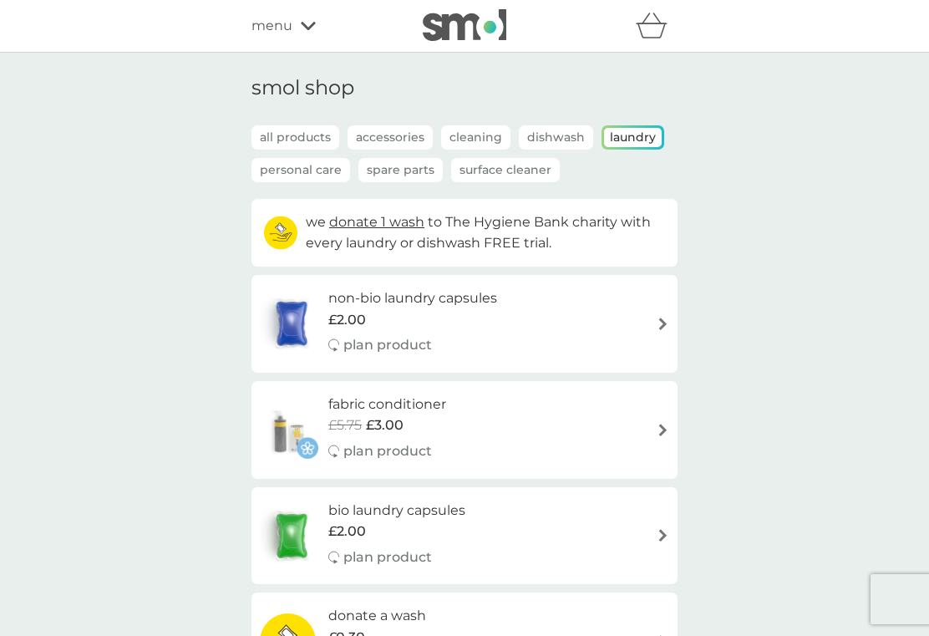
click at [657, 322] on img at bounding box center [663, 323] width 13 height 13
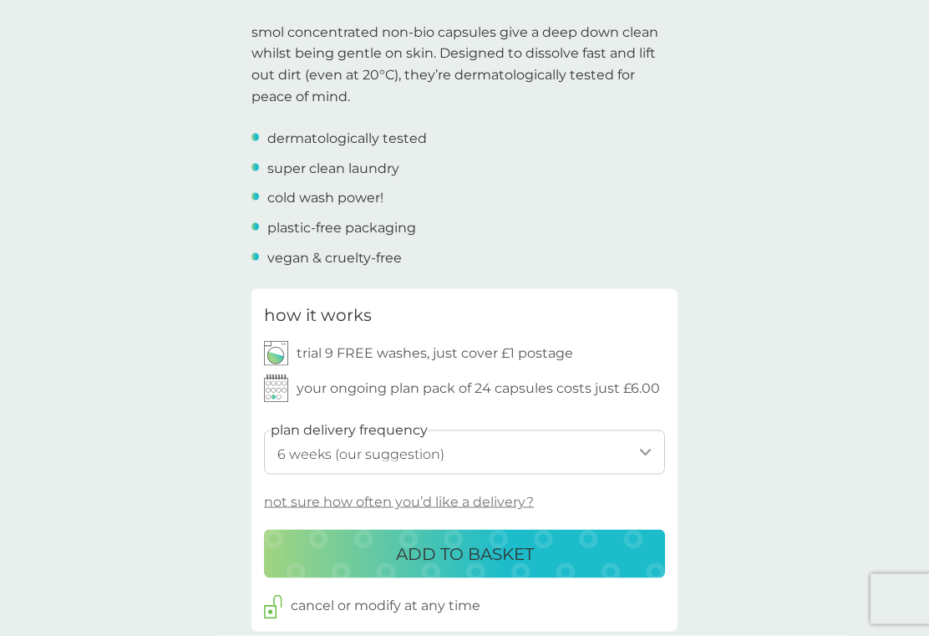
scroll to position [535, 0]
click at [636, 446] on select "1 week 2 weeks 3 weeks 4 weeks 5 weeks 6 weeks (our suggestion) 7 weeks 8 weeks…" at bounding box center [464, 451] width 401 height 44
select select "84"
click at [546, 545] on div "ADD TO BASKET" at bounding box center [465, 553] width 368 height 27
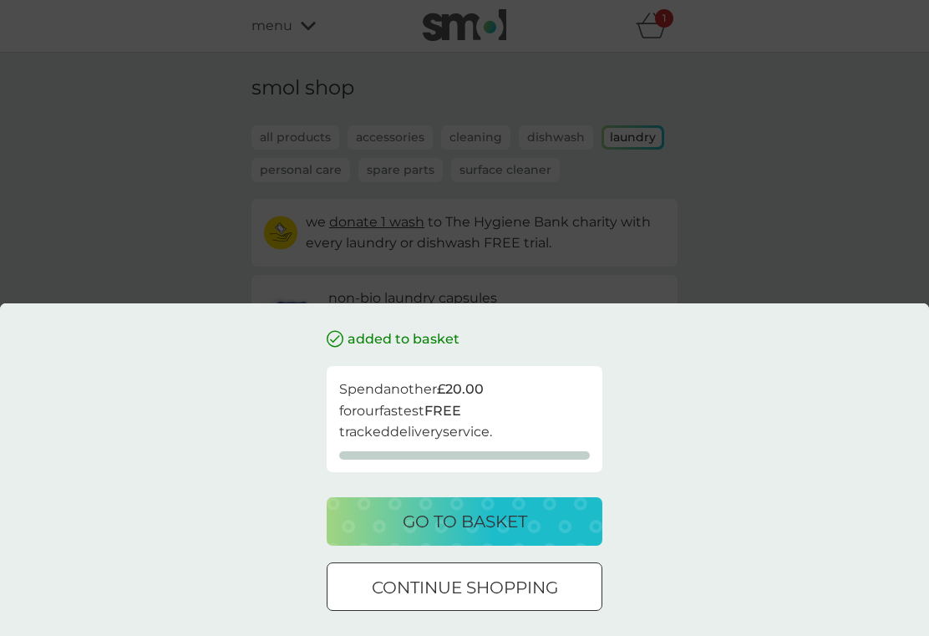
click at [532, 601] on p "continue shopping" at bounding box center [465, 587] width 186 height 27
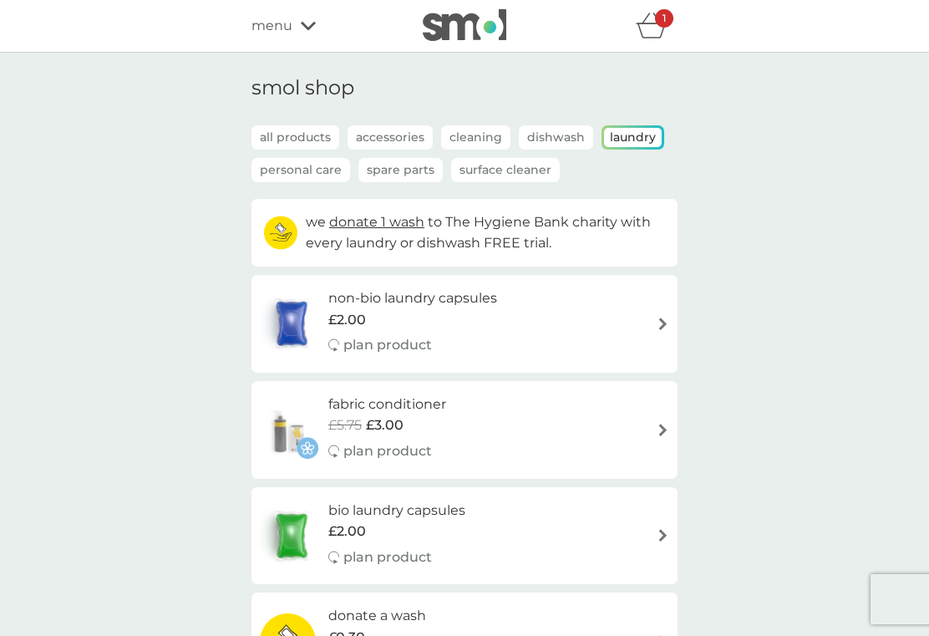
click at [624, 529] on div "bio laundry capsules £2.00 plan product" at bounding box center [464, 535] width 409 height 73
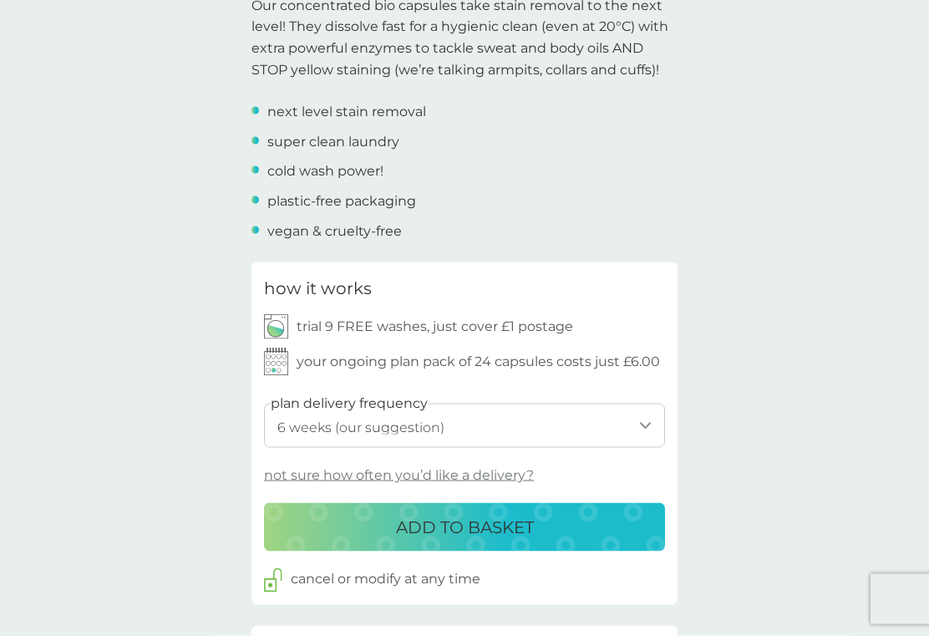
scroll to position [601, 0]
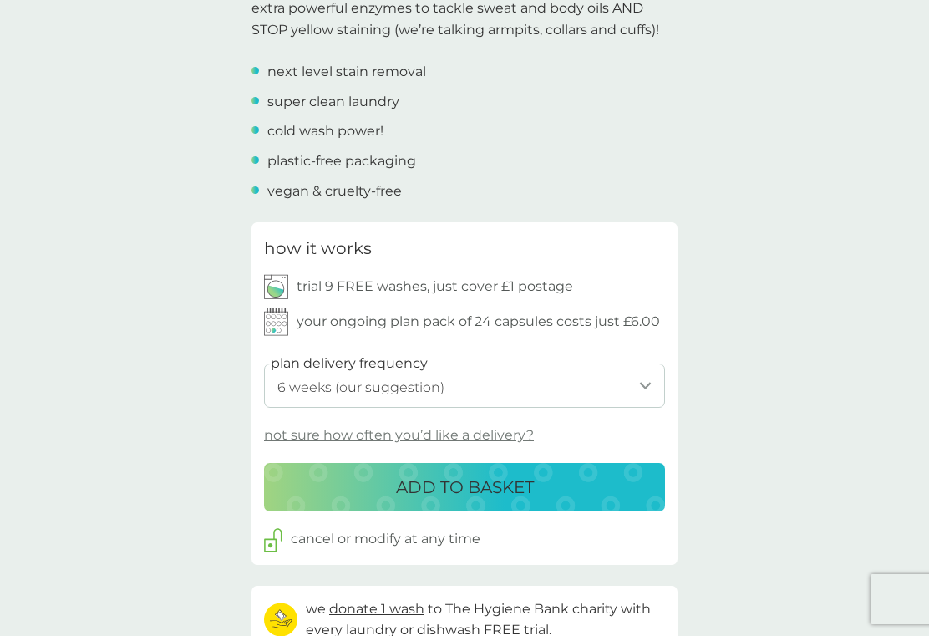
click at [643, 383] on select "1 week 2 weeks 3 weeks 4 weeks 5 weeks 6 weeks (our suggestion) 7 weeks 8 weeks…" at bounding box center [464, 385] width 401 height 44
select select "84"
click at [492, 485] on p "ADD TO BASKET" at bounding box center [465, 487] width 138 height 27
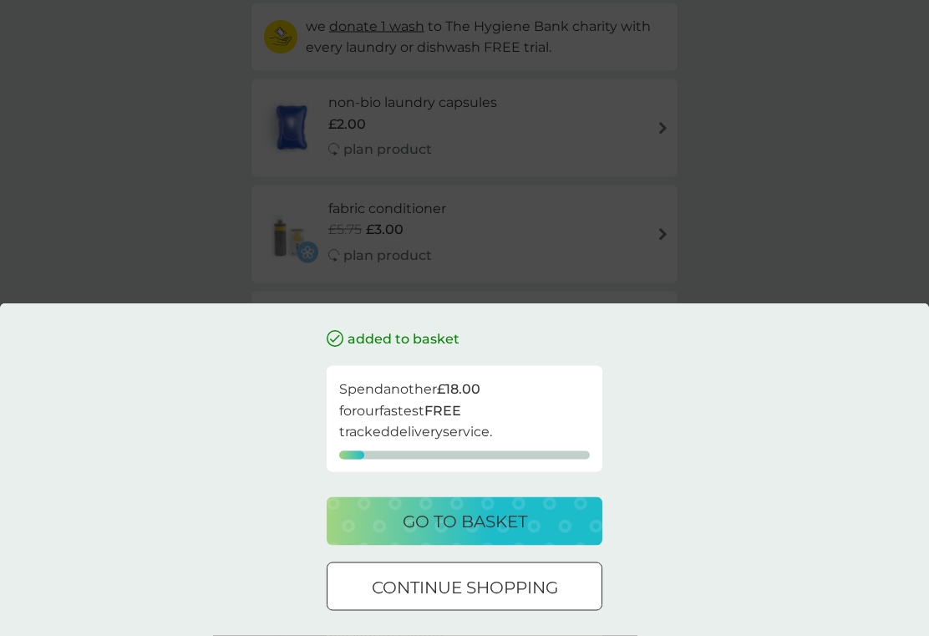
scroll to position [192, 0]
click at [535, 535] on div "go to basket" at bounding box center [464, 521] width 242 height 27
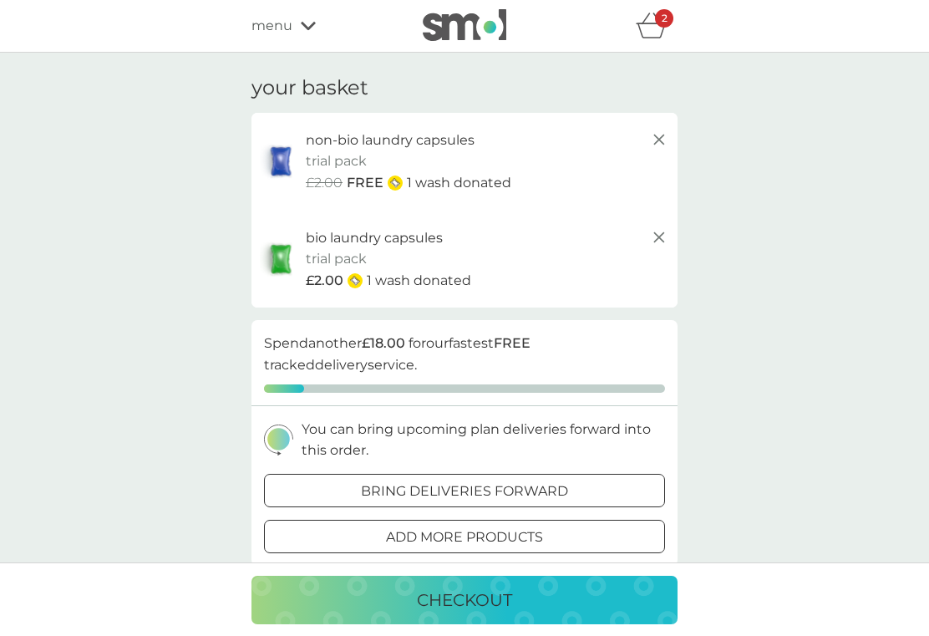
click at [538, 481] on p "bring deliveries forward" at bounding box center [464, 491] width 207 height 22
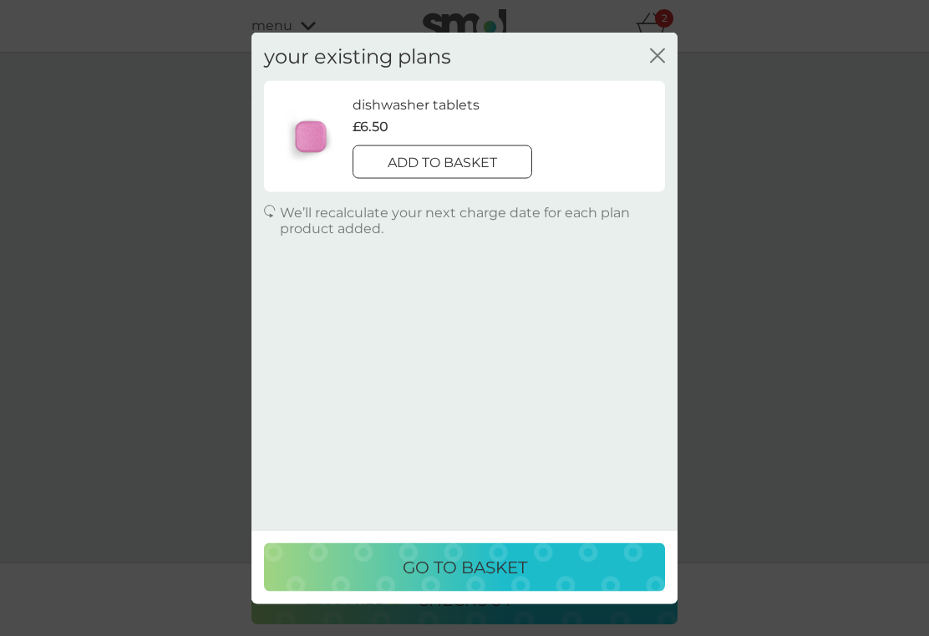
click at [657, 52] on icon "close" at bounding box center [657, 55] width 15 height 15
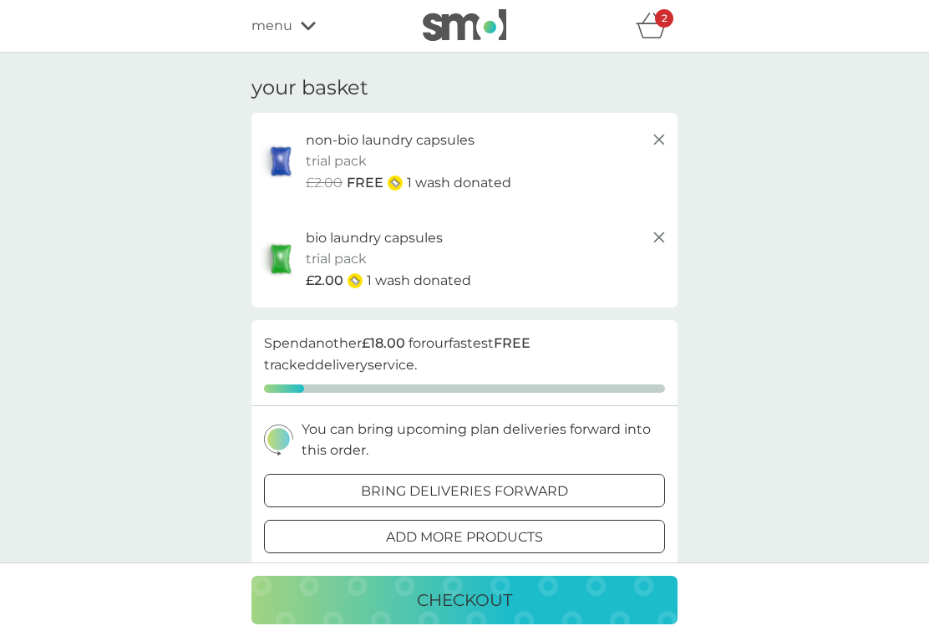
click at [525, 489] on p "bring deliveries forward" at bounding box center [464, 491] width 207 height 22
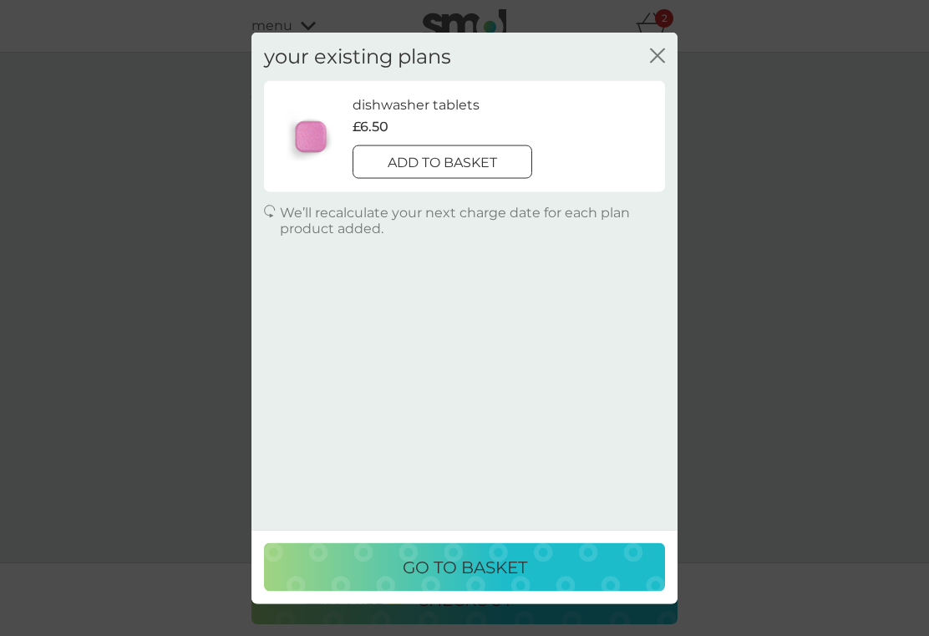
click at [687, 62] on div "your existing plans close dishwasher tablets £6.50 add to basket We’ll recalcul…" at bounding box center [464, 318] width 929 height 636
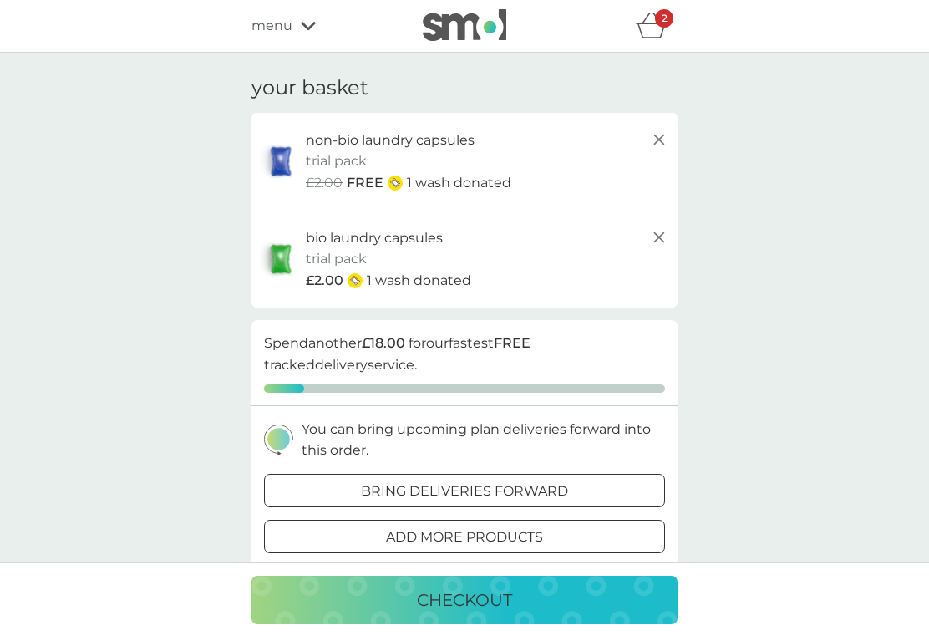
click at [649, 139] on icon at bounding box center [659, 139] width 20 height 20
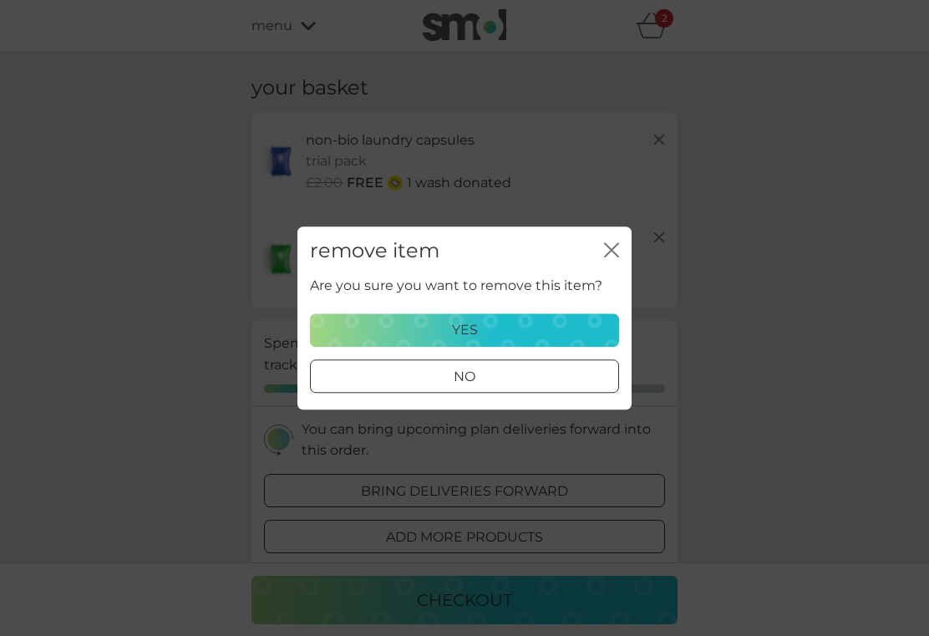
click at [627, 260] on div "remove item close" at bounding box center [464, 250] width 334 height 49
click at [518, 339] on div "yes" at bounding box center [464, 330] width 287 height 22
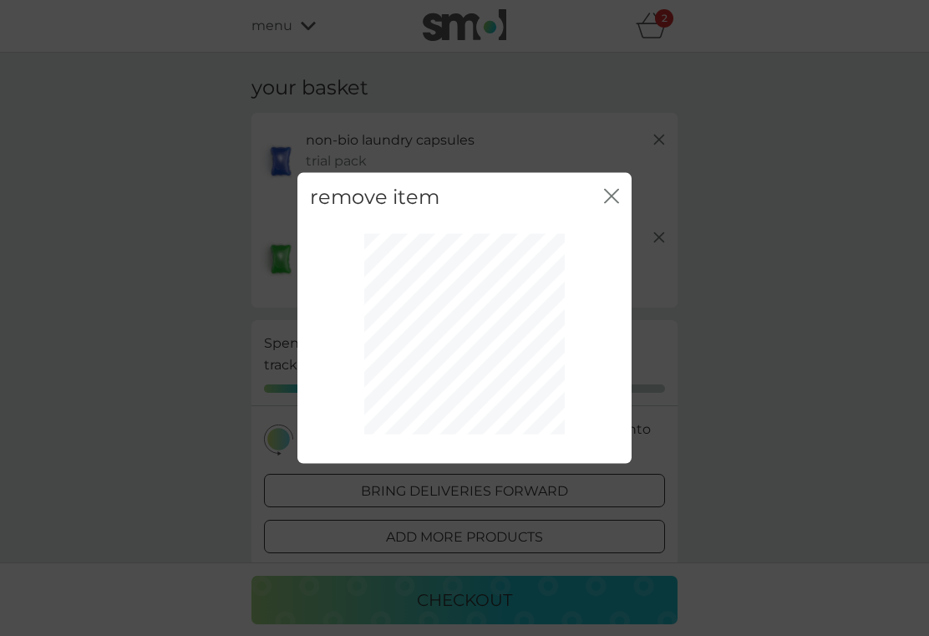
click at [611, 203] on icon "close" at bounding box center [611, 195] width 15 height 15
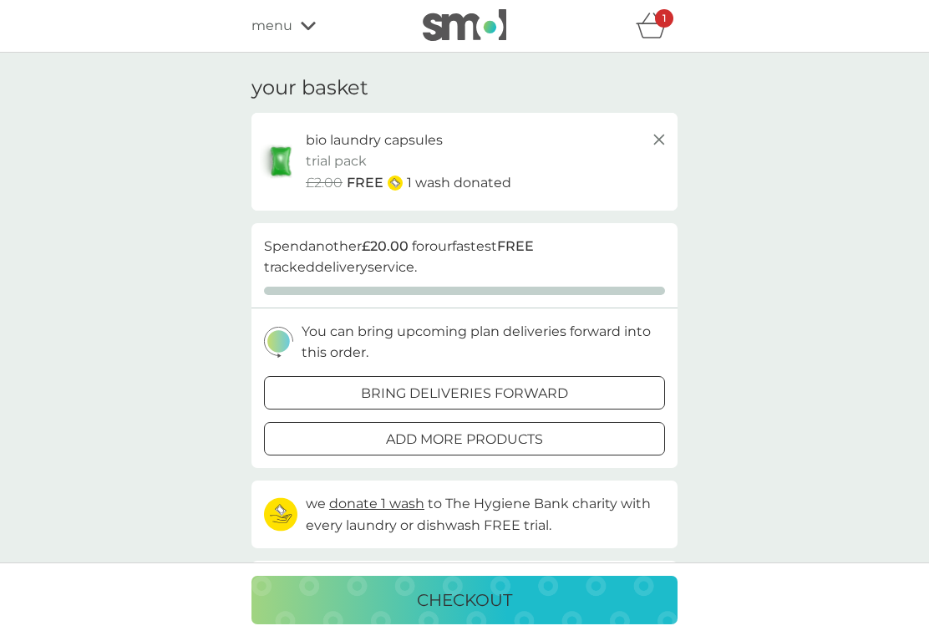
click at [641, 149] on div "bio laundry capsules" at bounding box center [487, 140] width 363 height 22
click at [667, 129] on icon at bounding box center [659, 139] width 20 height 20
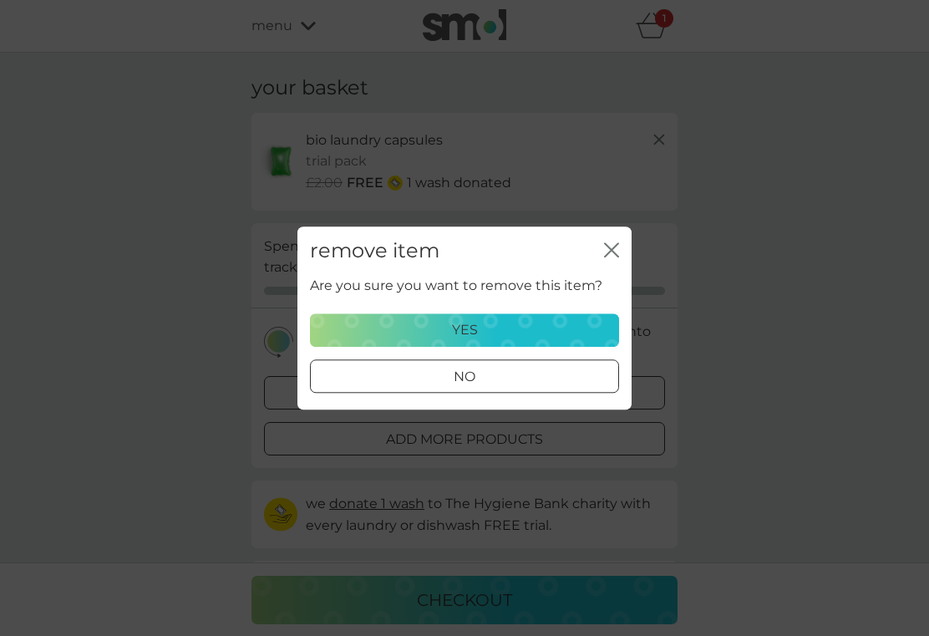
click at [493, 335] on div "yes" at bounding box center [464, 330] width 287 height 22
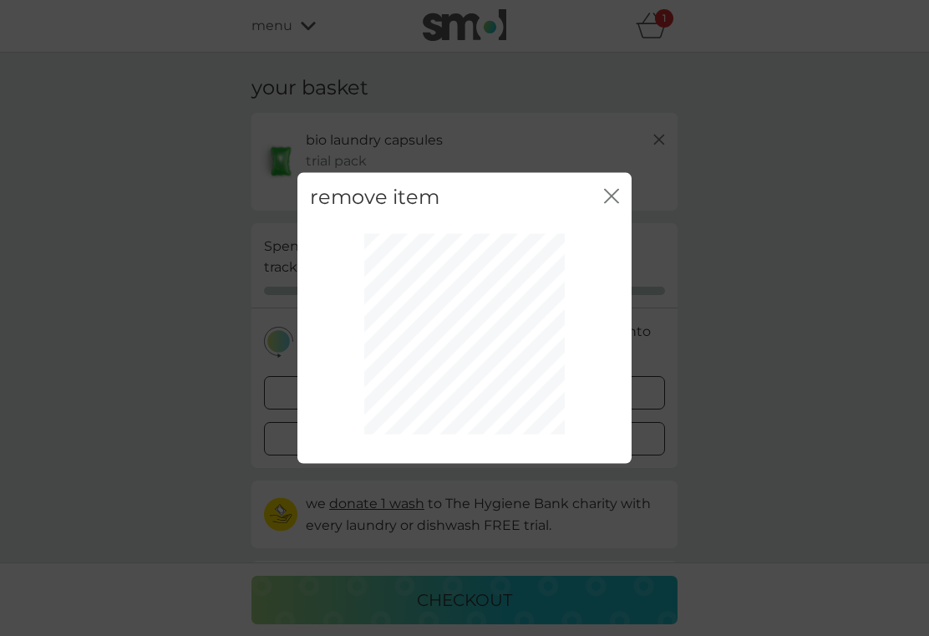
click at [628, 208] on div "remove item close" at bounding box center [464, 196] width 334 height 49
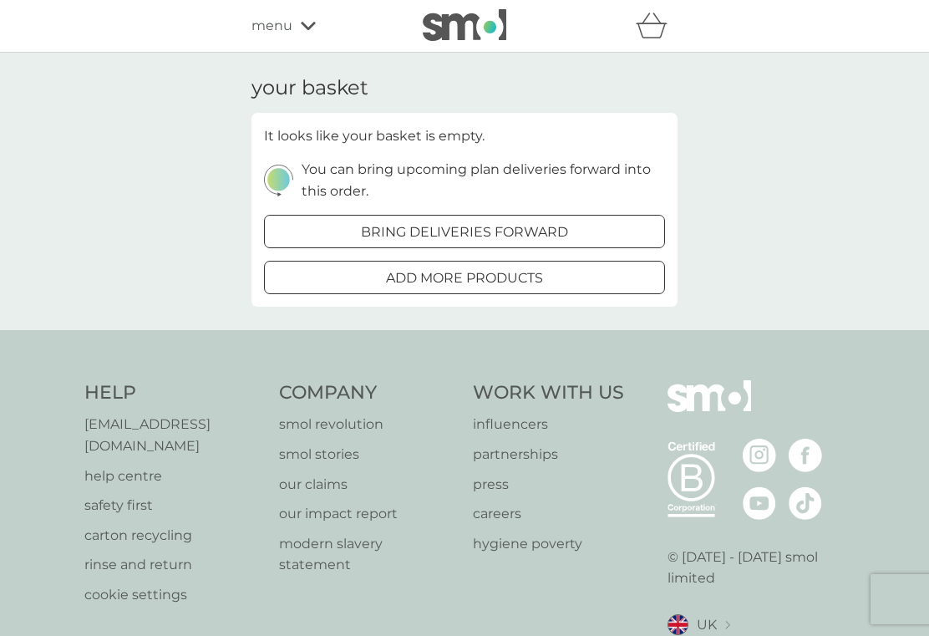
scroll to position [28, 0]
